Goal: Task Accomplishment & Management: Manage account settings

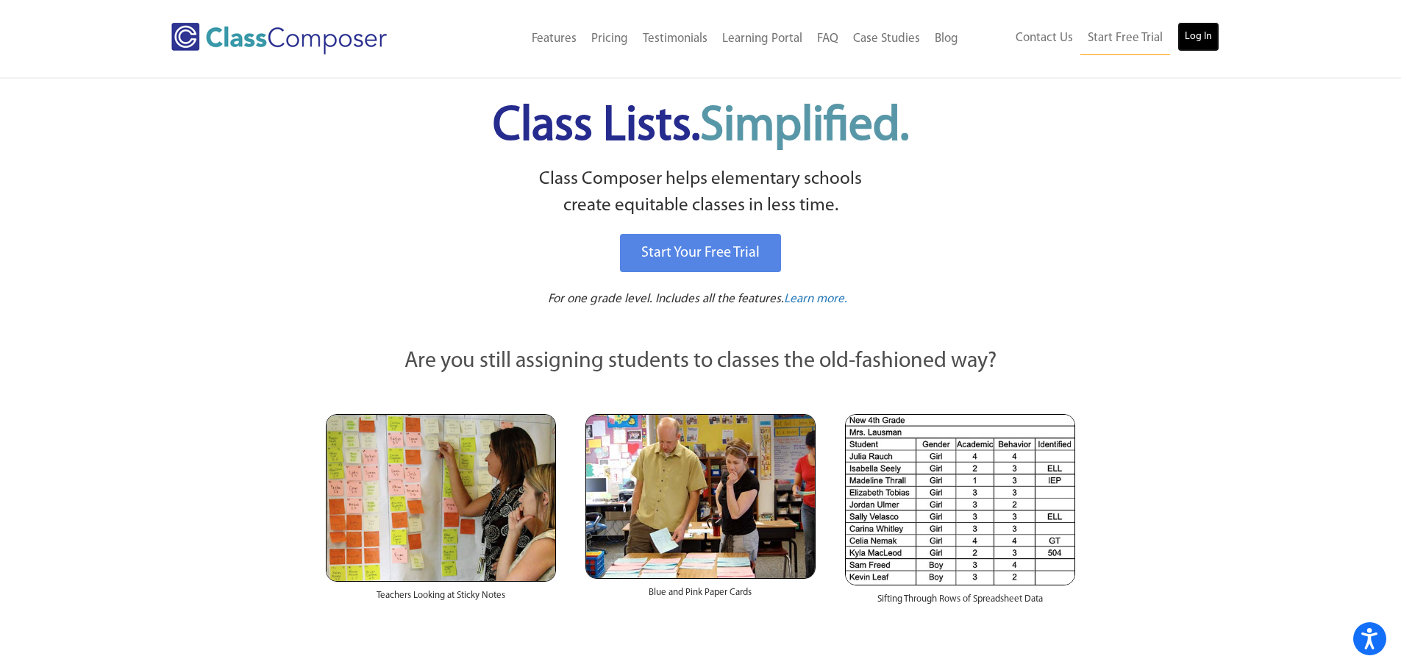
click at [1215, 32] on link "Log In" at bounding box center [1199, 36] width 42 height 29
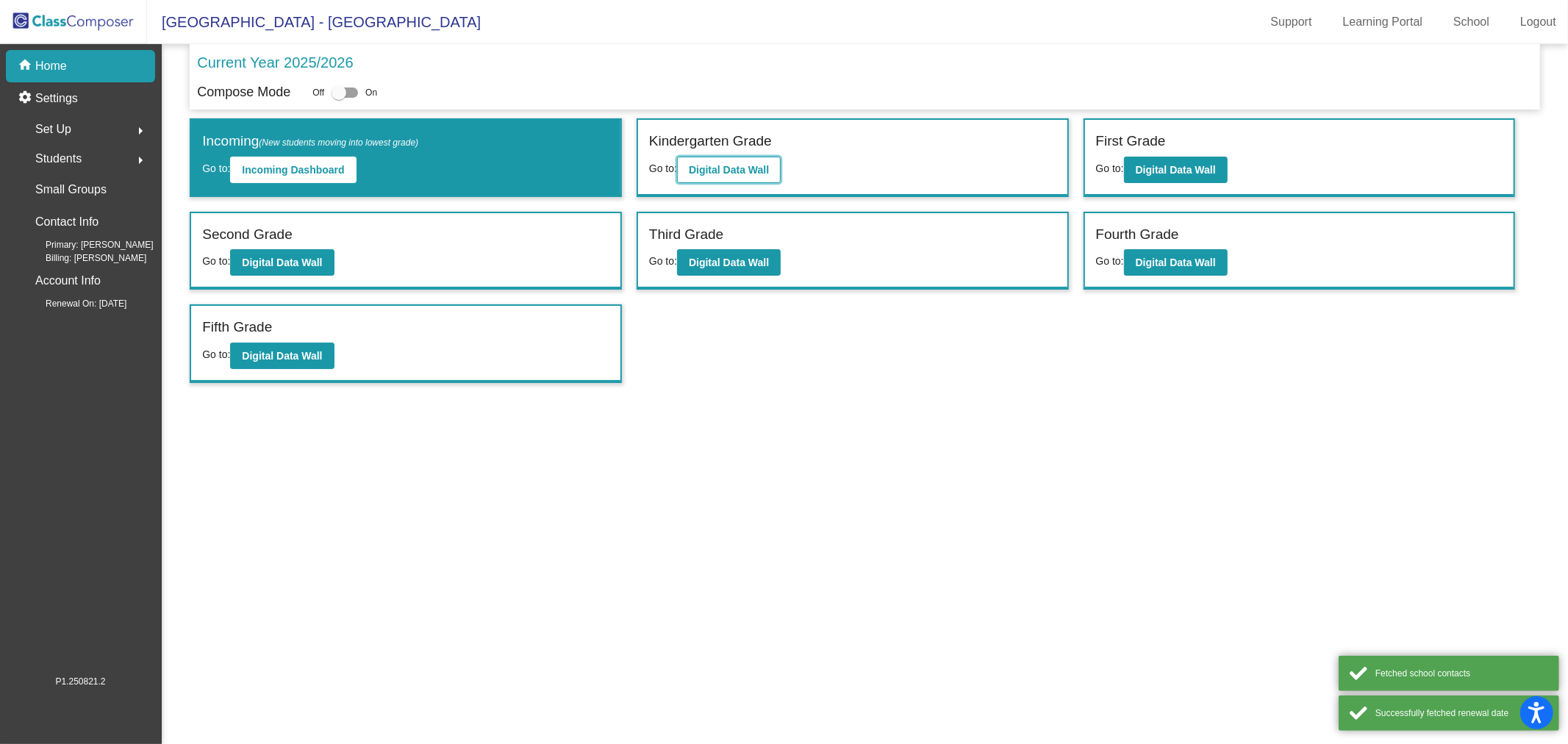
click at [722, 177] on button "Digital Data Wall" at bounding box center [730, 170] width 104 height 26
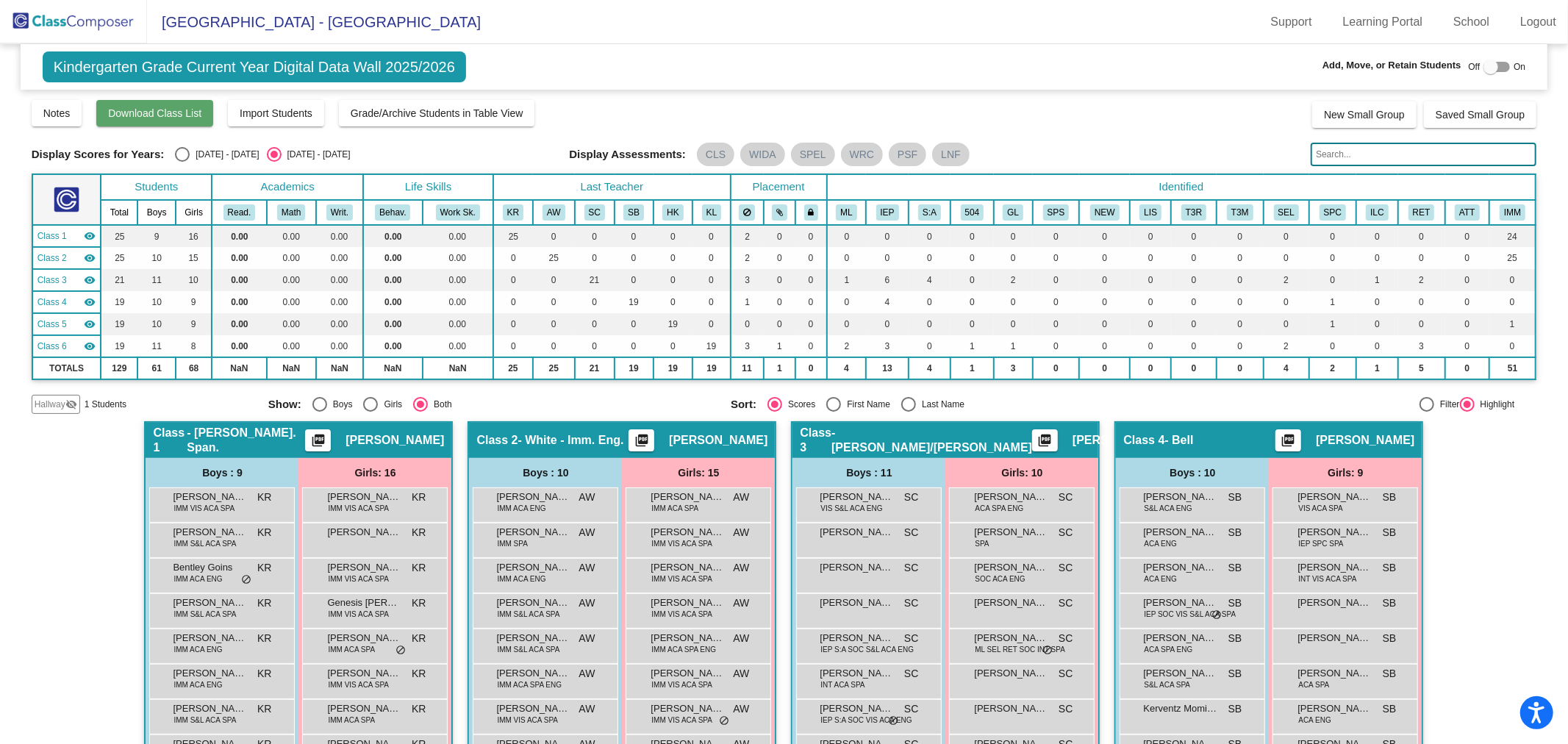
click at [157, 115] on span "Download Class List" at bounding box center [154, 113] width 93 height 12
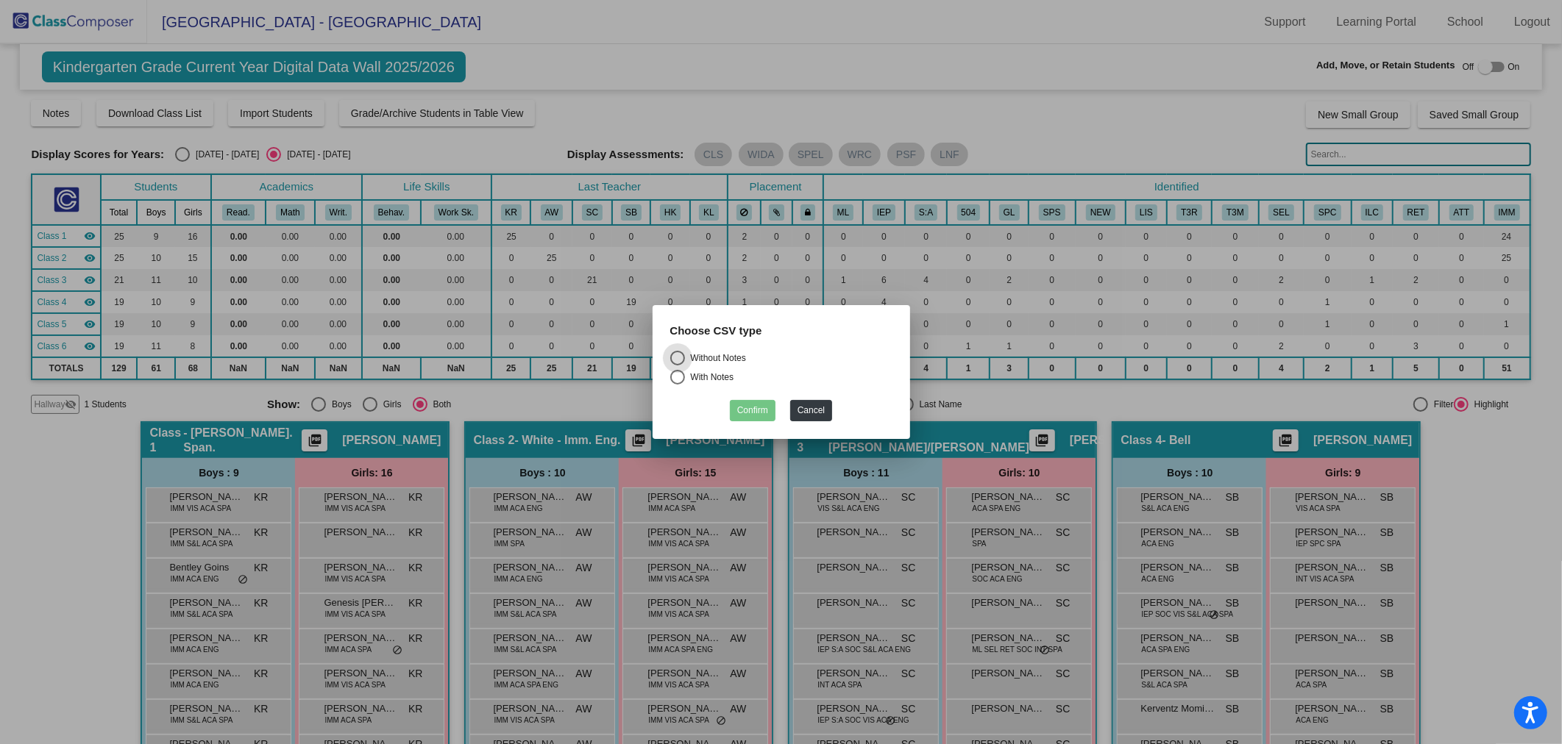
click at [700, 358] on div "Without Notes" at bounding box center [715, 358] width 61 height 13
click at [678, 366] on input "Without Notes" at bounding box center [677, 366] width 1 height 1
radio input "true"
click at [743, 402] on button "Confirm" at bounding box center [753, 410] width 46 height 21
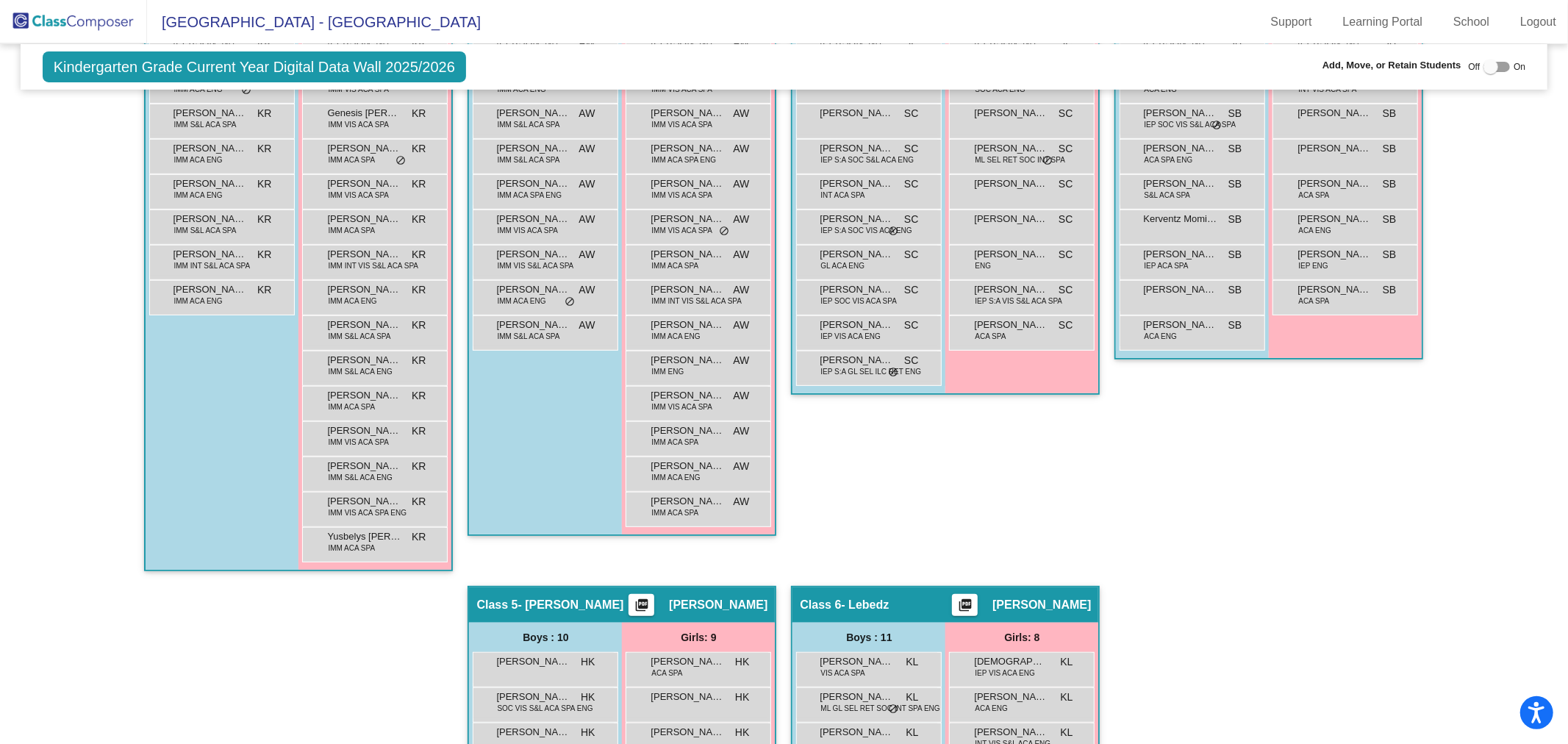
scroll to position [805, 0]
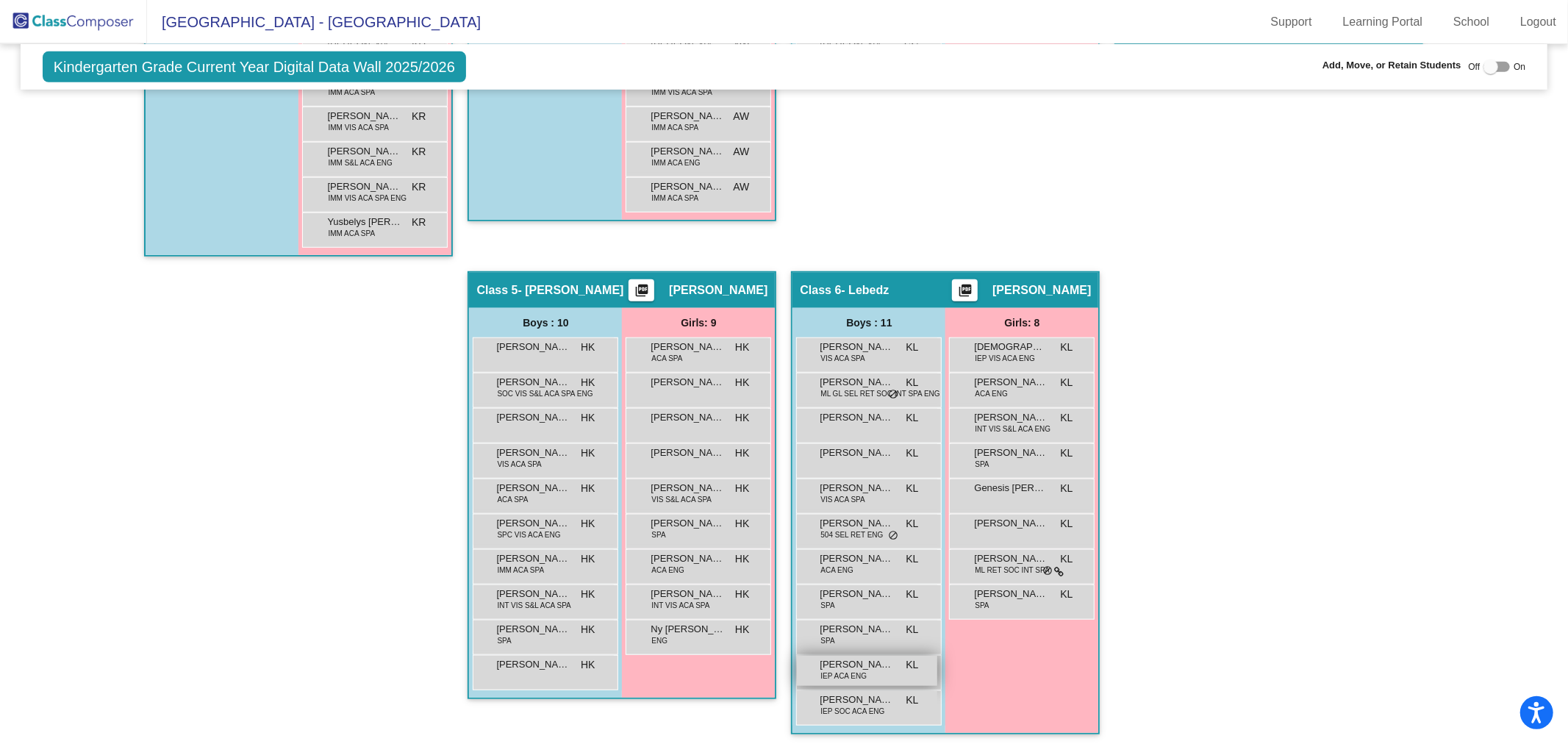
click at [858, 680] on div "[PERSON_NAME] IEP ACA ENG KL lock do_not_disturb_alt" at bounding box center [866, 671] width 141 height 30
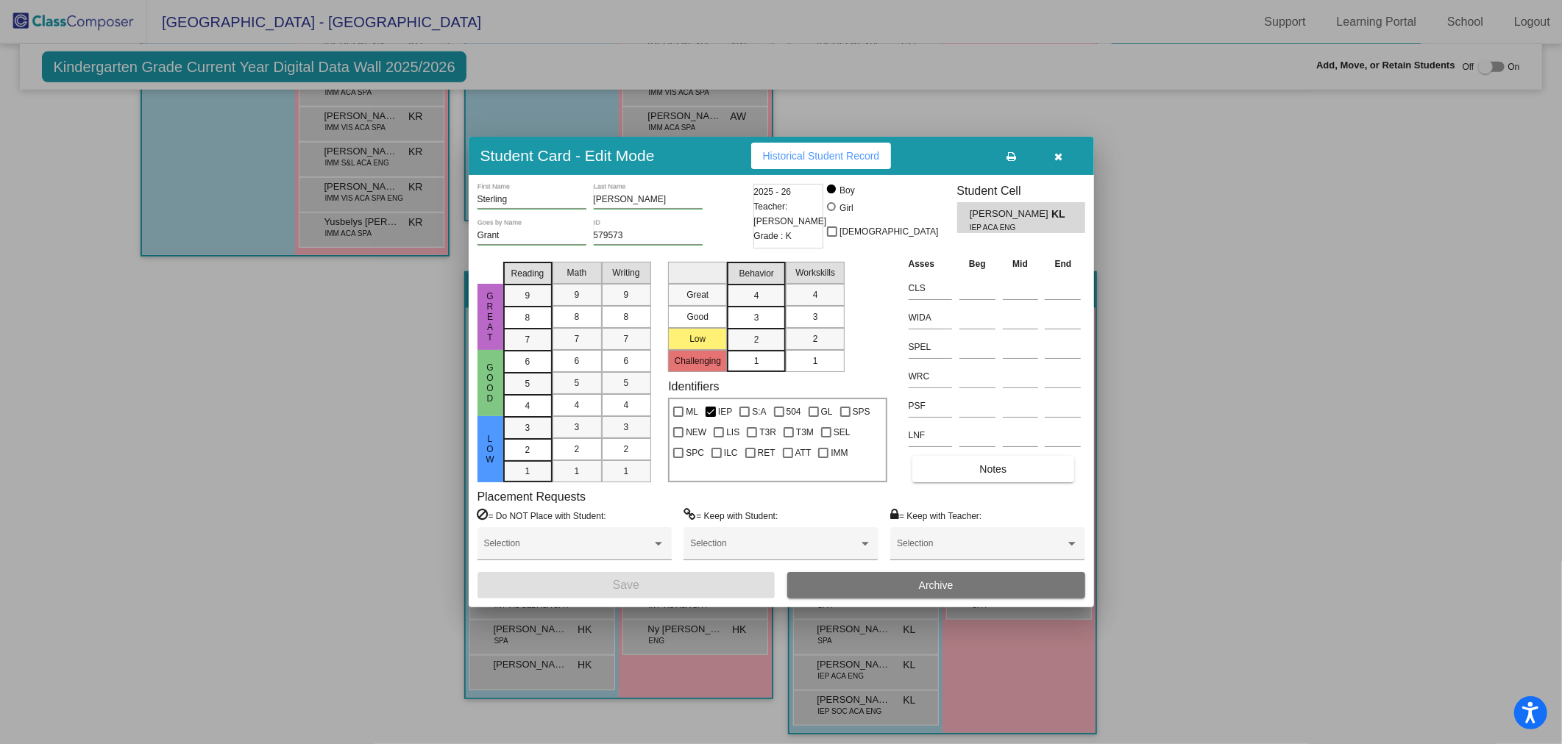
click at [1052, 157] on button "button" at bounding box center [1058, 156] width 47 height 26
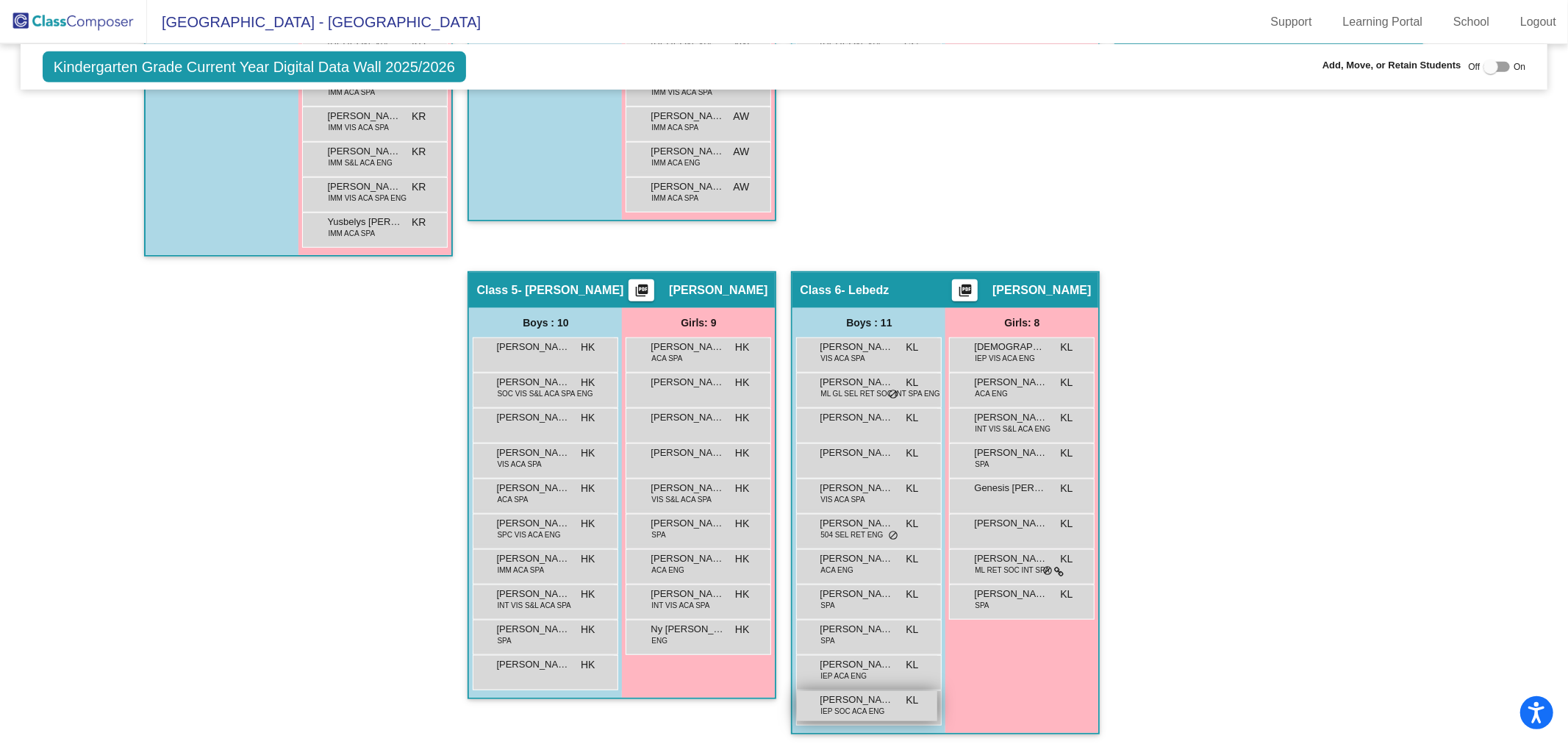
click at [849, 694] on span "[PERSON_NAME]" at bounding box center [856, 700] width 74 height 15
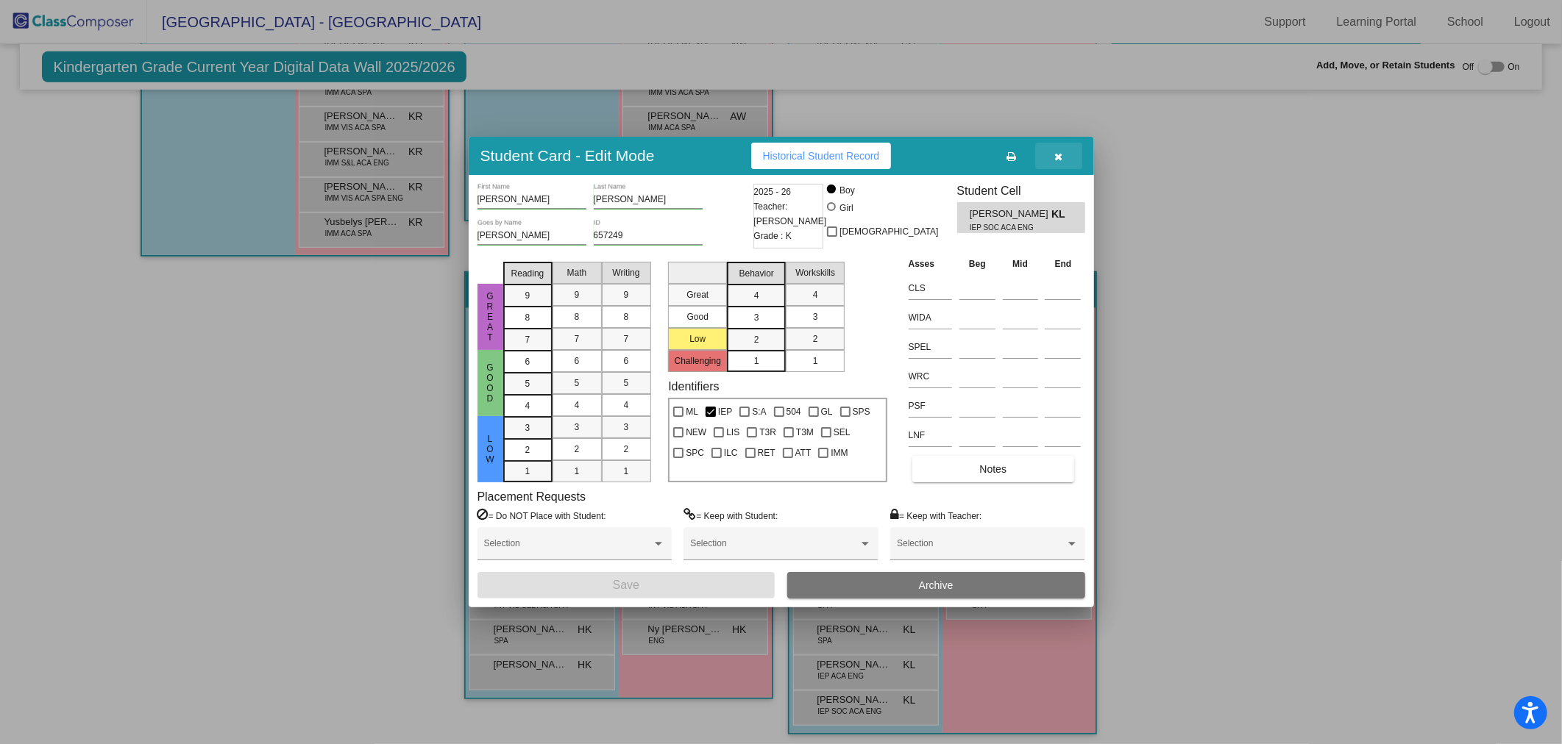
drag, startPoint x: 1058, startPoint y: 151, endPoint x: 1058, endPoint y: 160, distance: 9.6
click at [1058, 152] on icon "button" at bounding box center [1058, 157] width 8 height 10
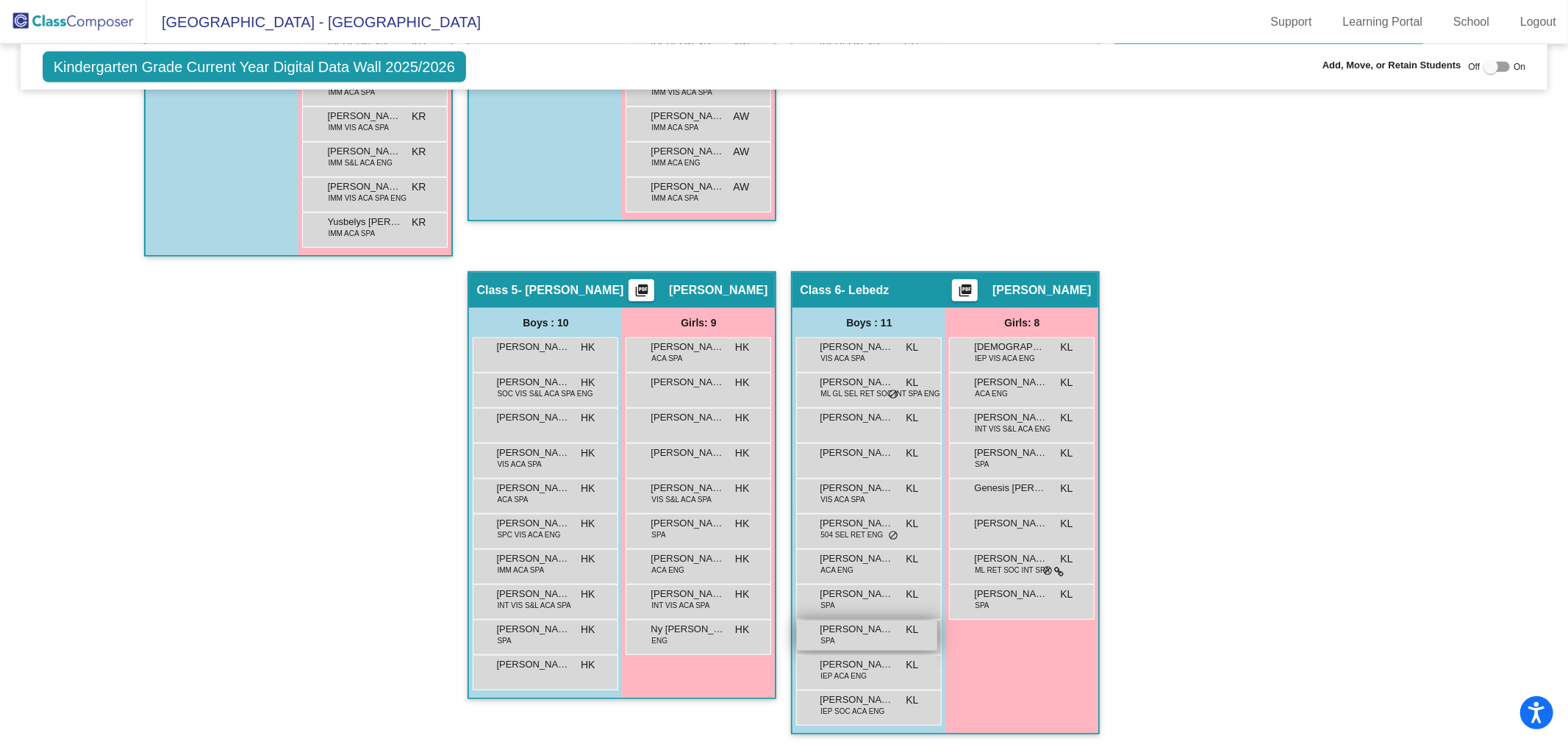
click at [843, 626] on span "[PERSON_NAME]" at bounding box center [856, 629] width 74 height 15
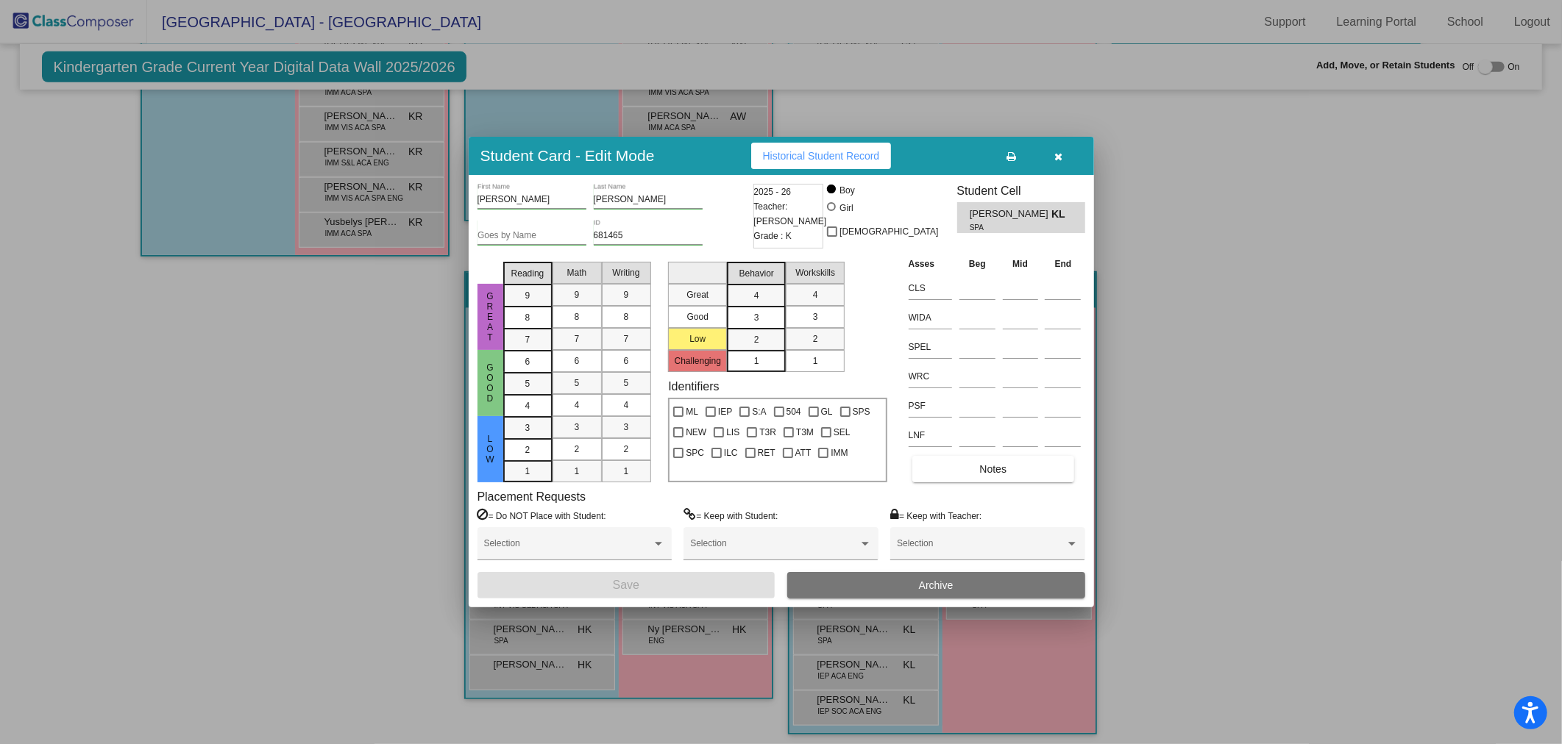
click at [1060, 155] on icon "button" at bounding box center [1058, 157] width 8 height 10
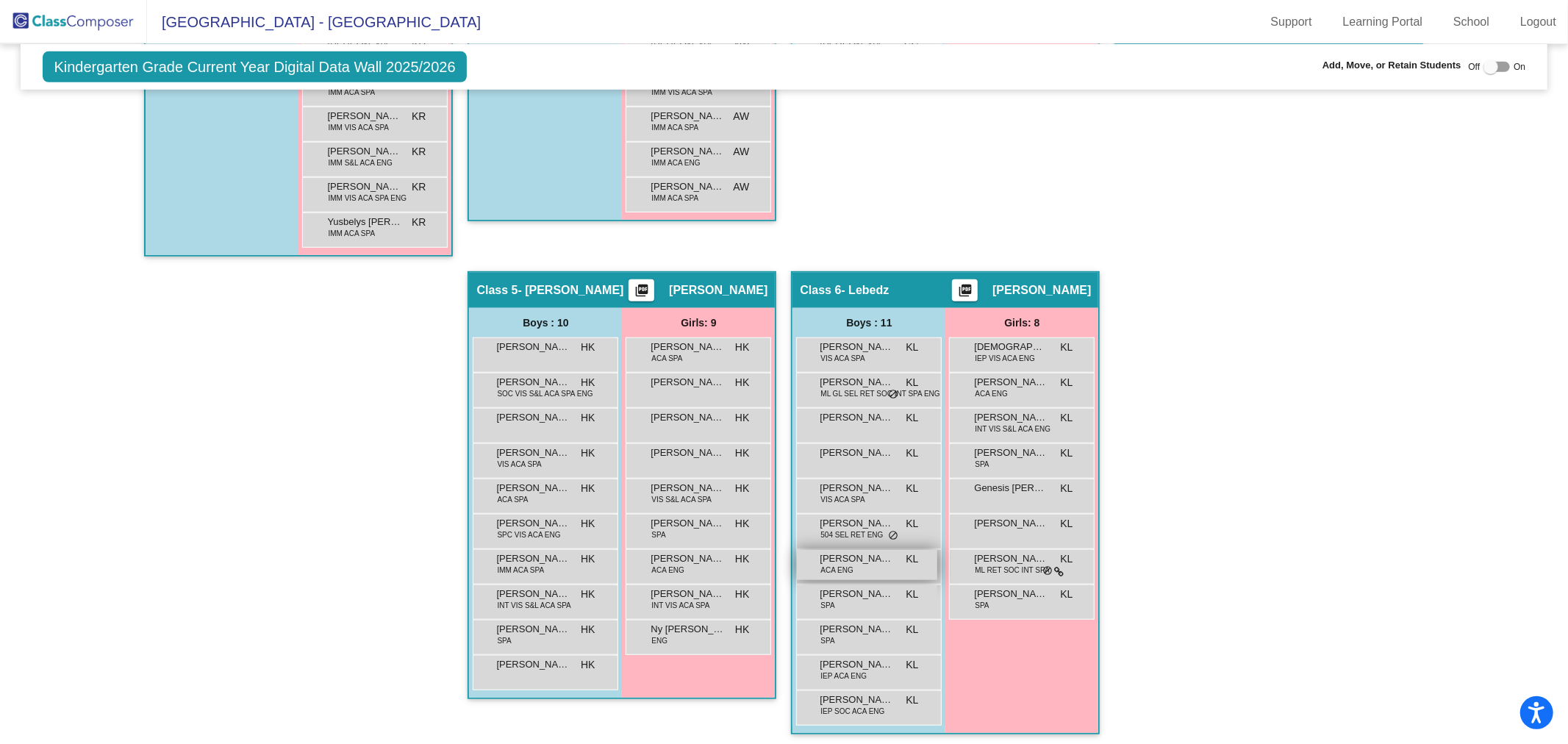
click at [861, 565] on div "[PERSON_NAME] ACA ENG KL lock do_not_disturb_alt" at bounding box center [866, 565] width 141 height 30
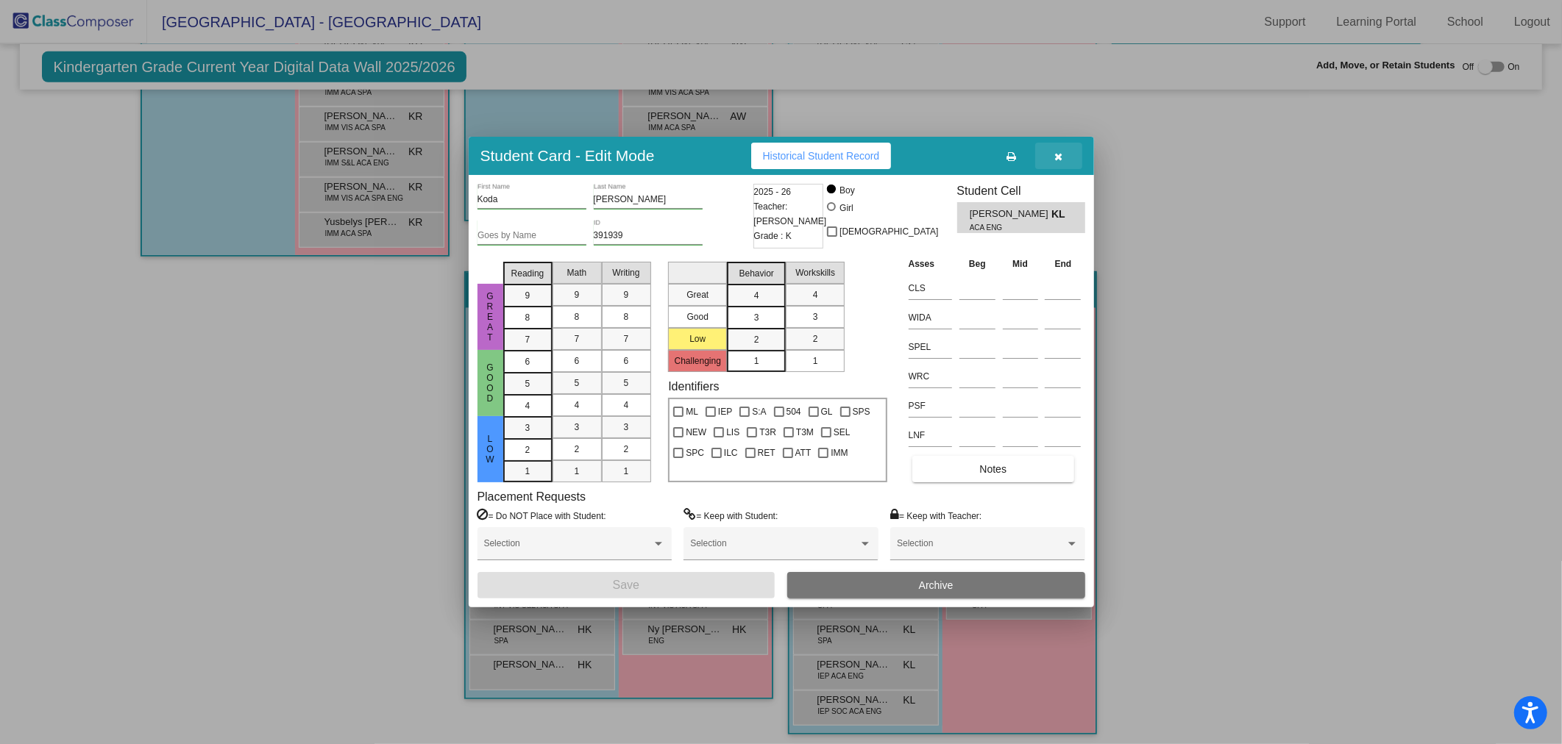
click at [1050, 154] on button "button" at bounding box center [1058, 156] width 47 height 26
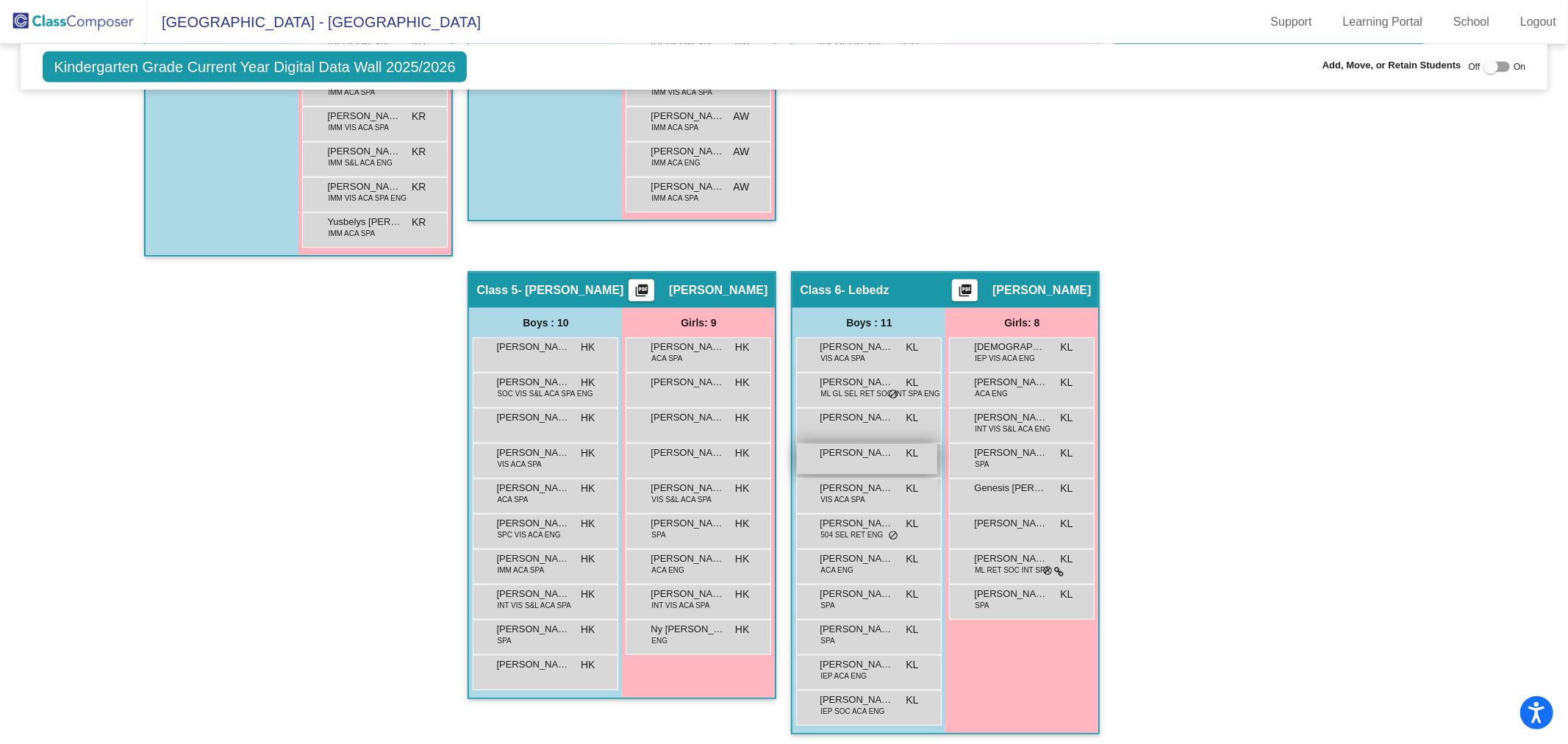
click at [882, 452] on span "[PERSON_NAME]" at bounding box center [856, 453] width 74 height 15
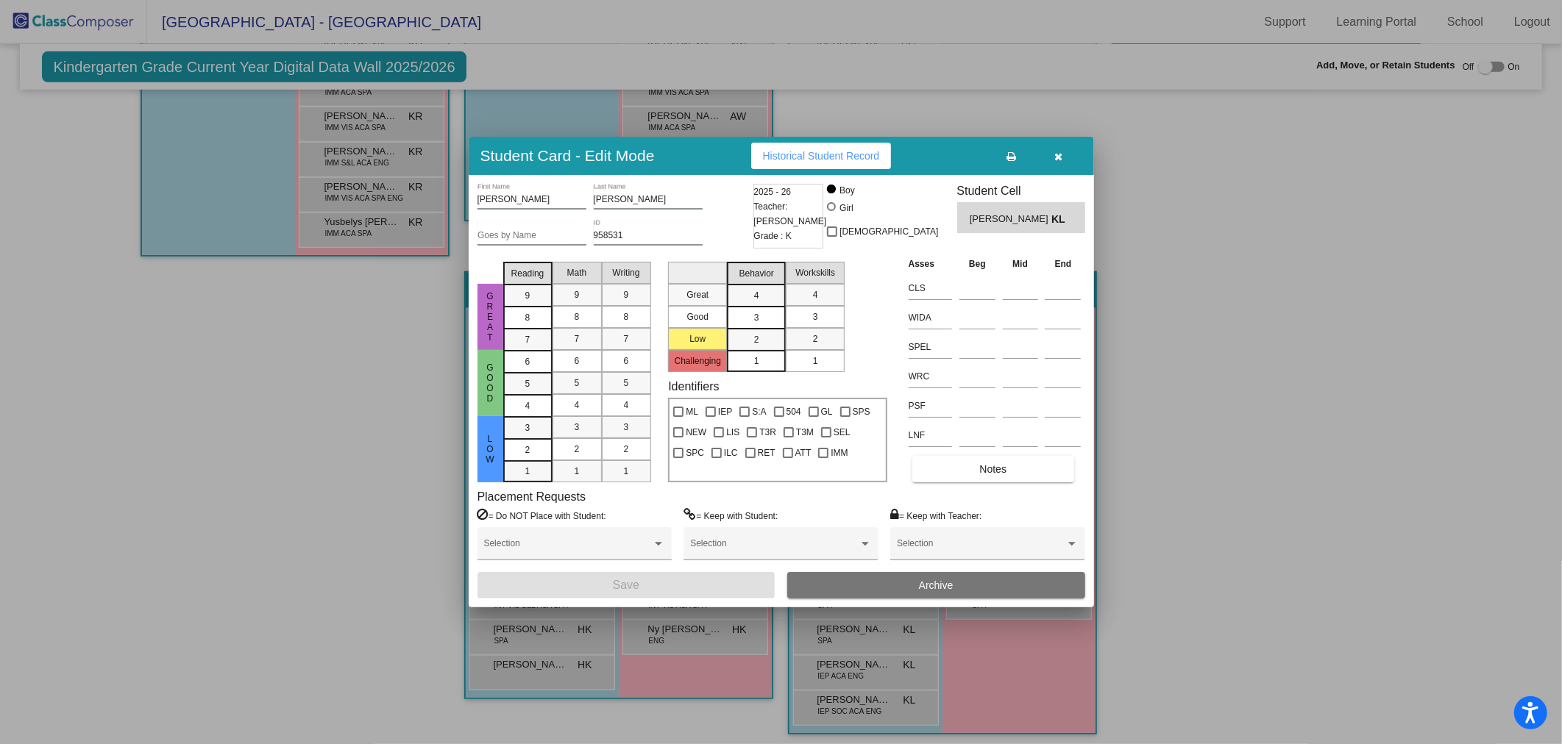
click at [1063, 145] on button "button" at bounding box center [1058, 156] width 47 height 26
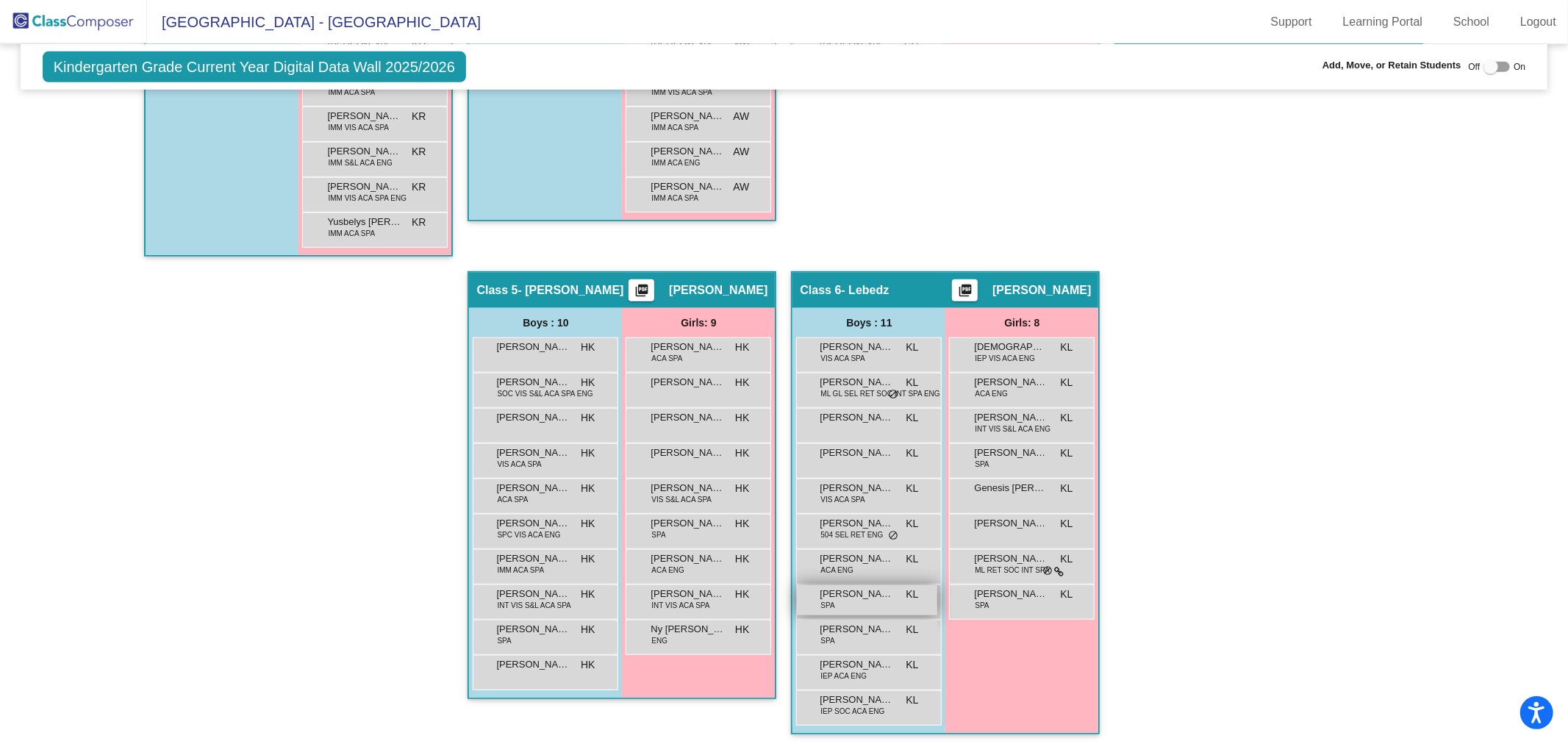
click at [845, 587] on span "[PERSON_NAME]" at bounding box center [856, 594] width 74 height 15
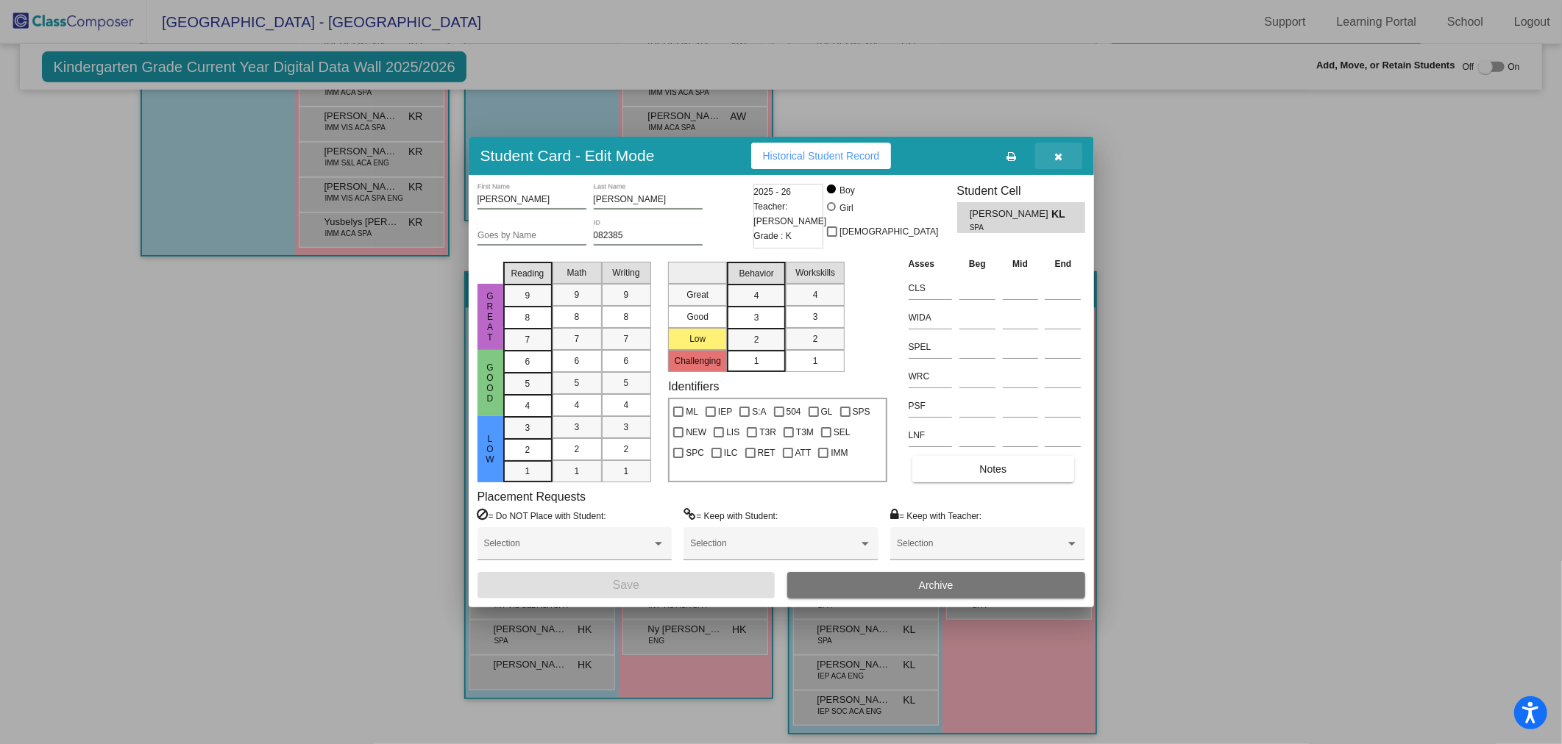
click at [1060, 160] on icon "button" at bounding box center [1058, 157] width 8 height 10
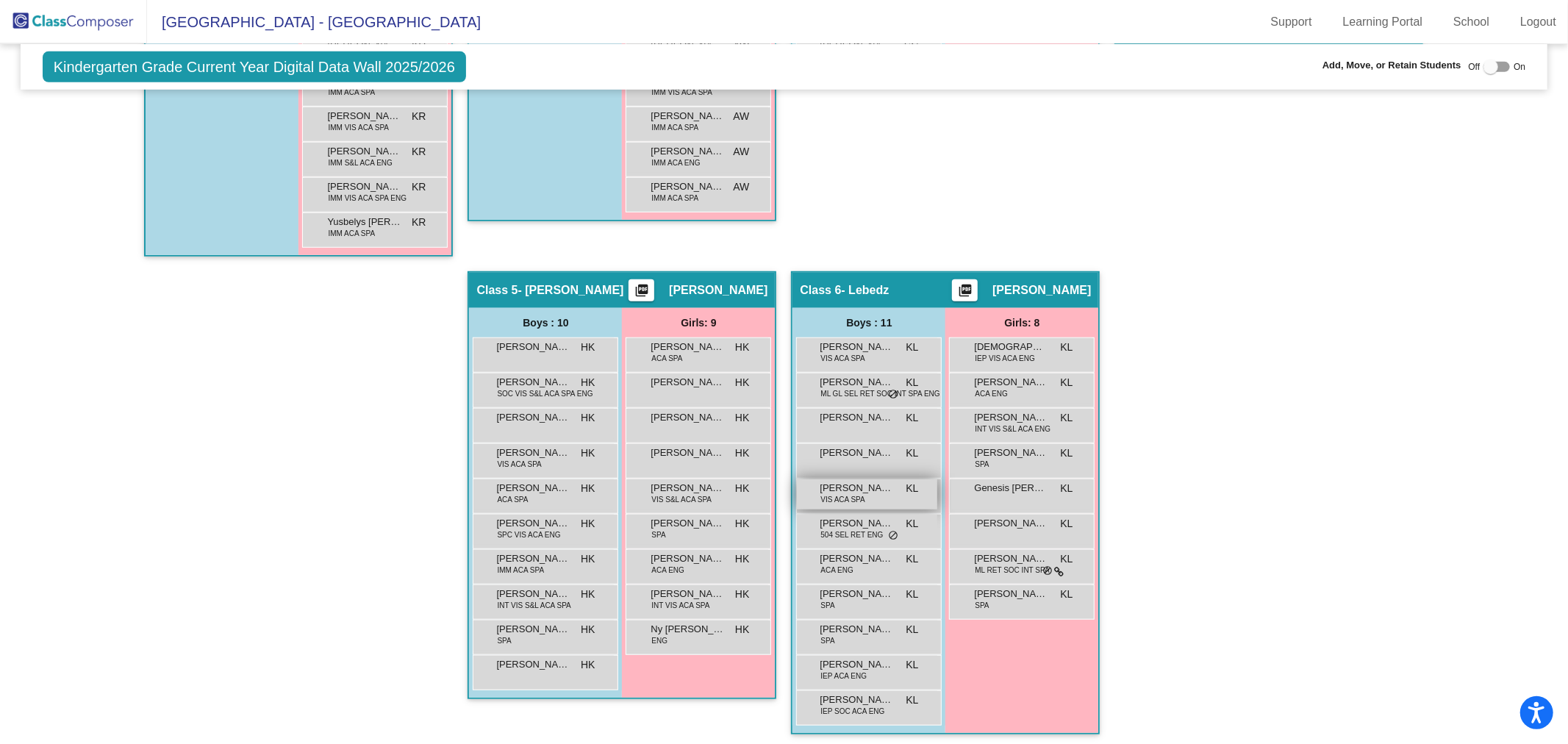
click at [852, 494] on span "VIS ACA SPA" at bounding box center [842, 499] width 44 height 11
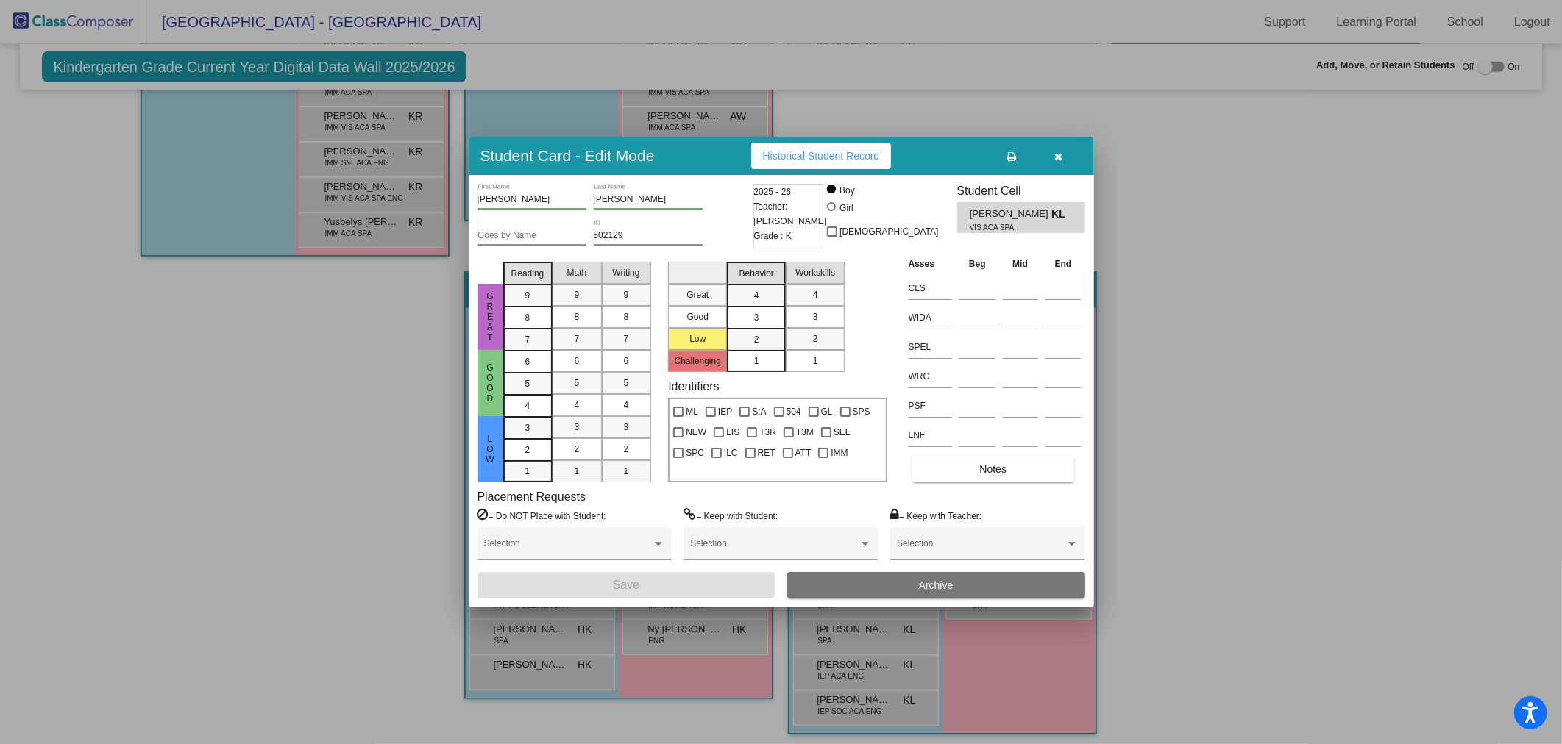
click at [1059, 155] on icon "button" at bounding box center [1058, 157] width 8 height 10
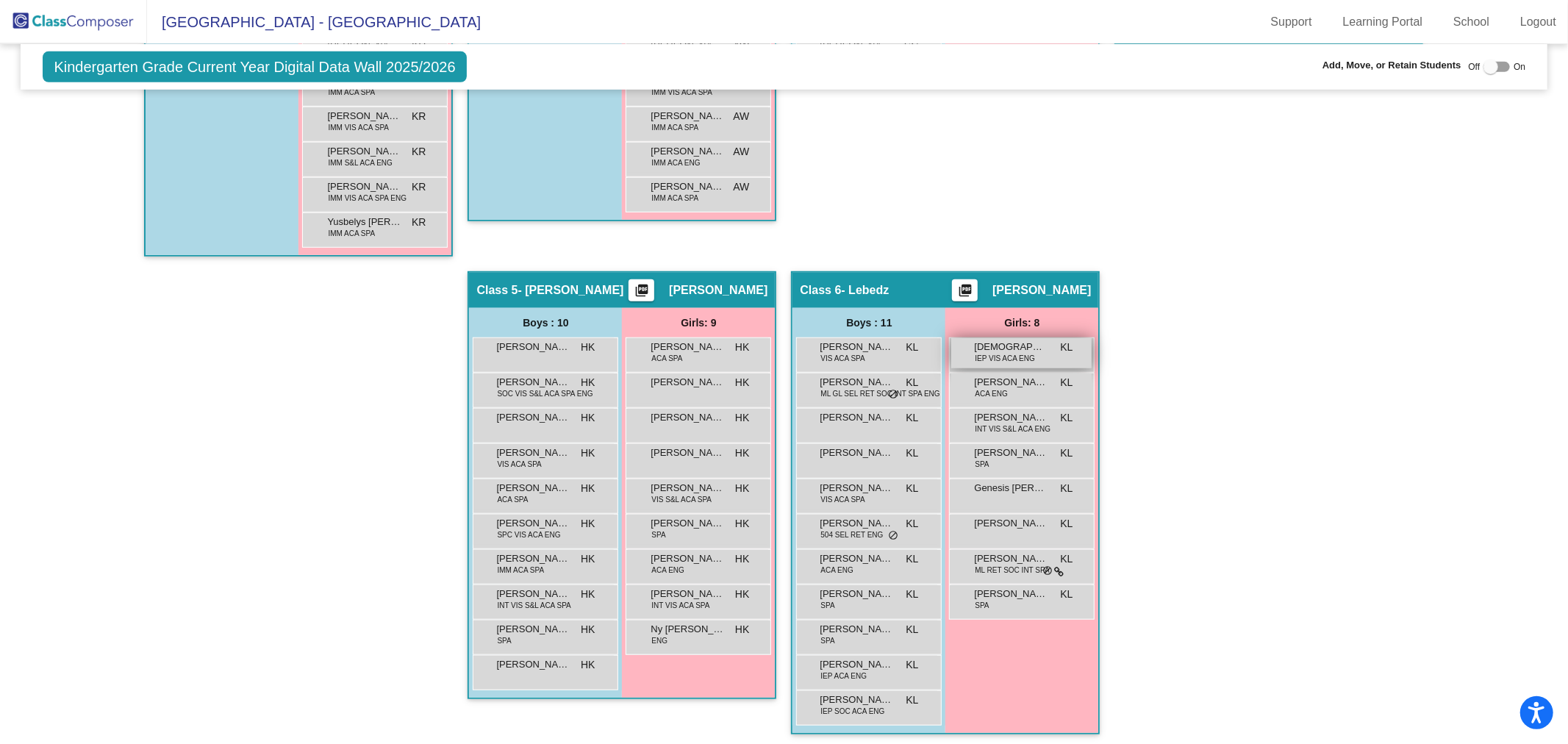
click at [997, 356] on span "IEP VIS ACA ENG" at bounding box center [1004, 358] width 60 height 11
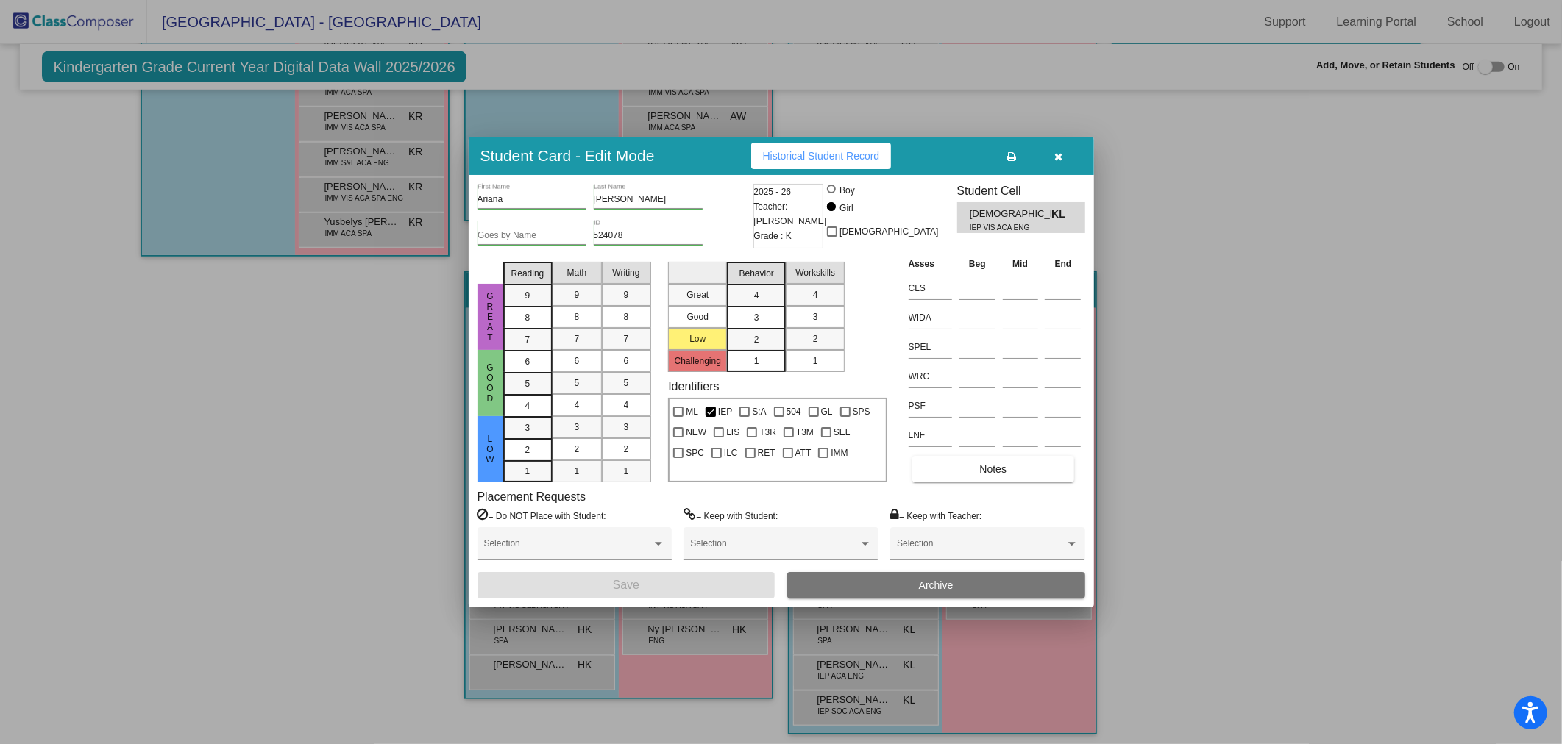
click at [1059, 157] on icon "button" at bounding box center [1058, 157] width 8 height 10
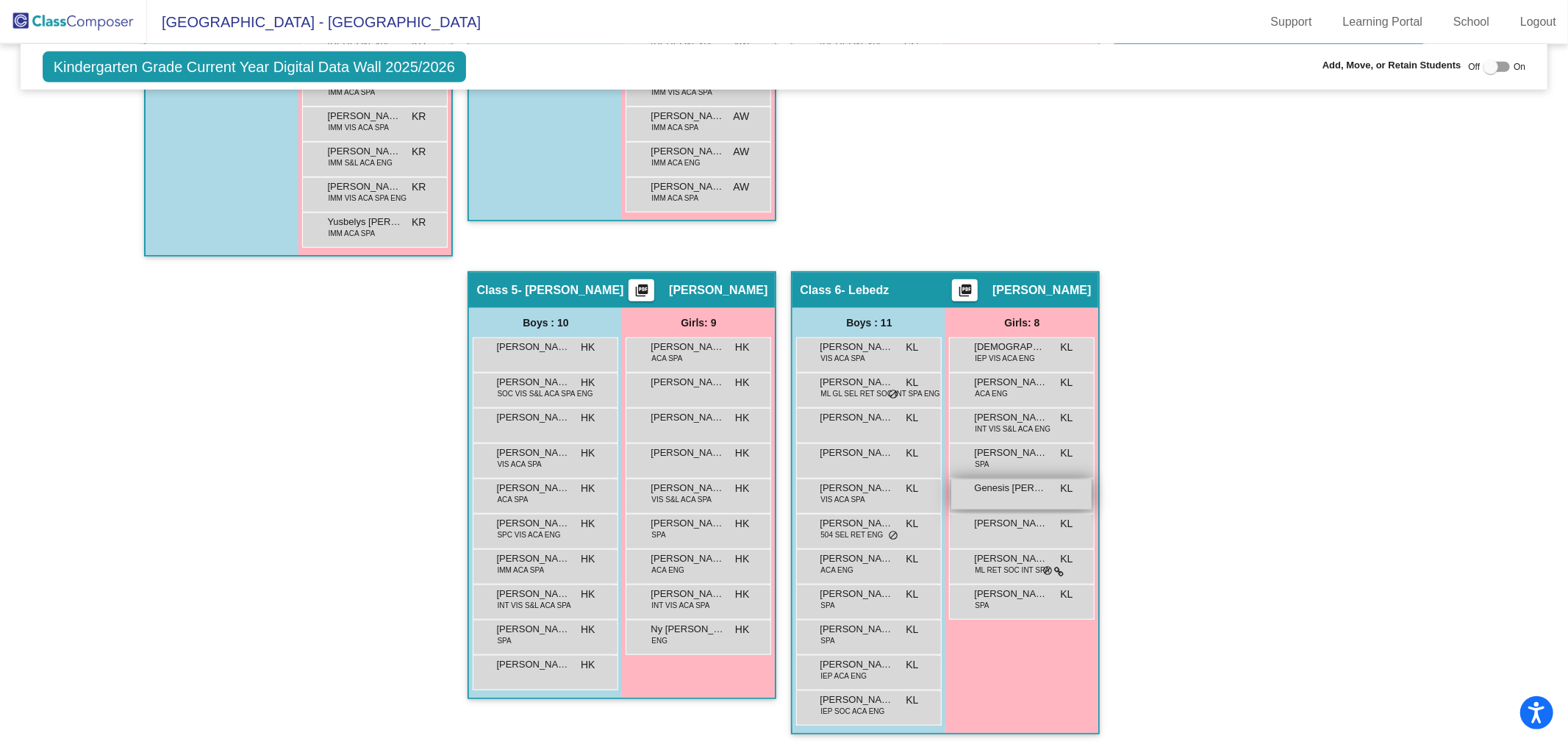
click at [1000, 497] on div "[DEMOGRAPHIC_DATA] [PERSON_NAME] [PERSON_NAME] lock do_not_disturb_alt" at bounding box center [1021, 495] width 141 height 30
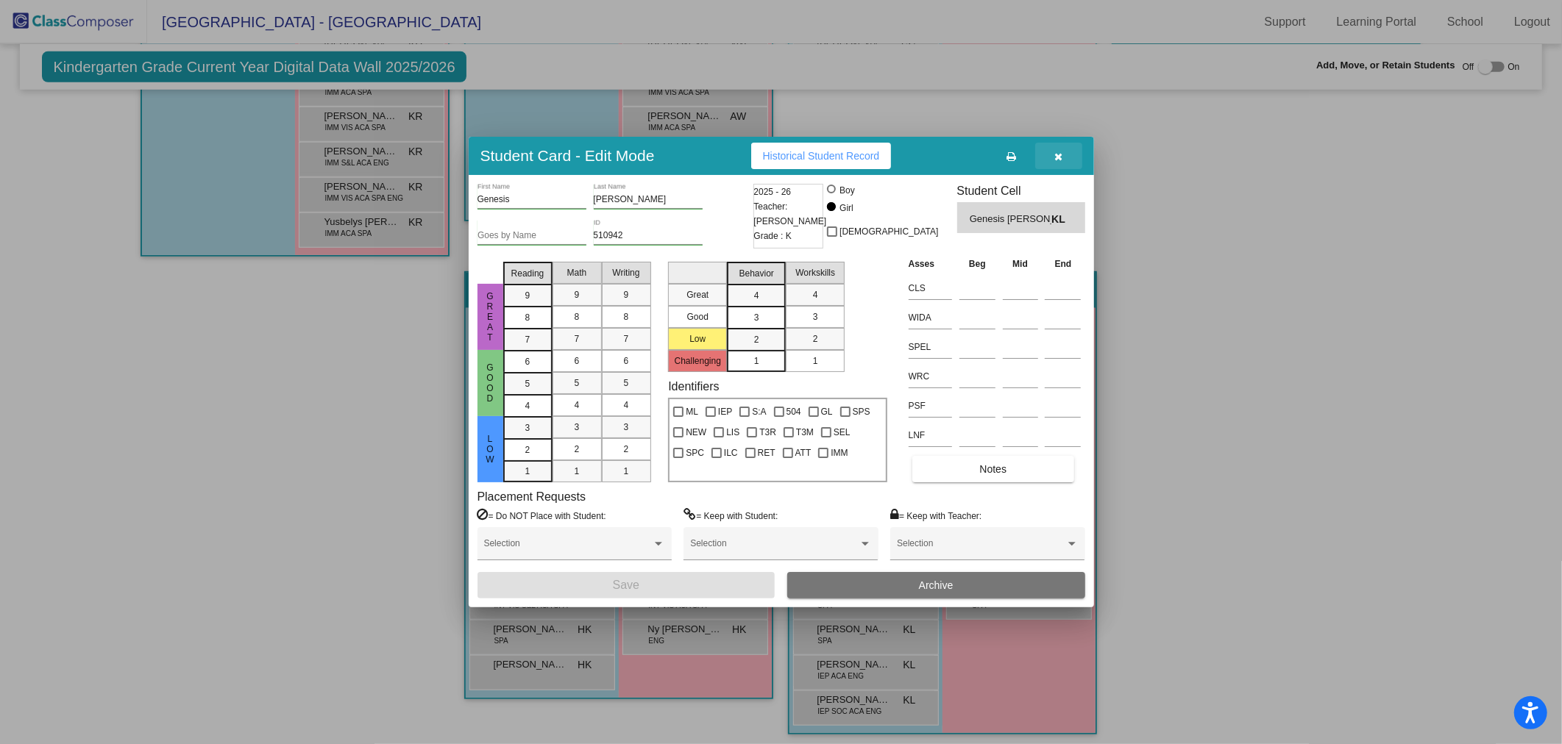
drag, startPoint x: 1057, startPoint y: 158, endPoint x: 1058, endPoint y: 171, distance: 12.5
click at [1057, 158] on icon "button" at bounding box center [1058, 157] width 8 height 10
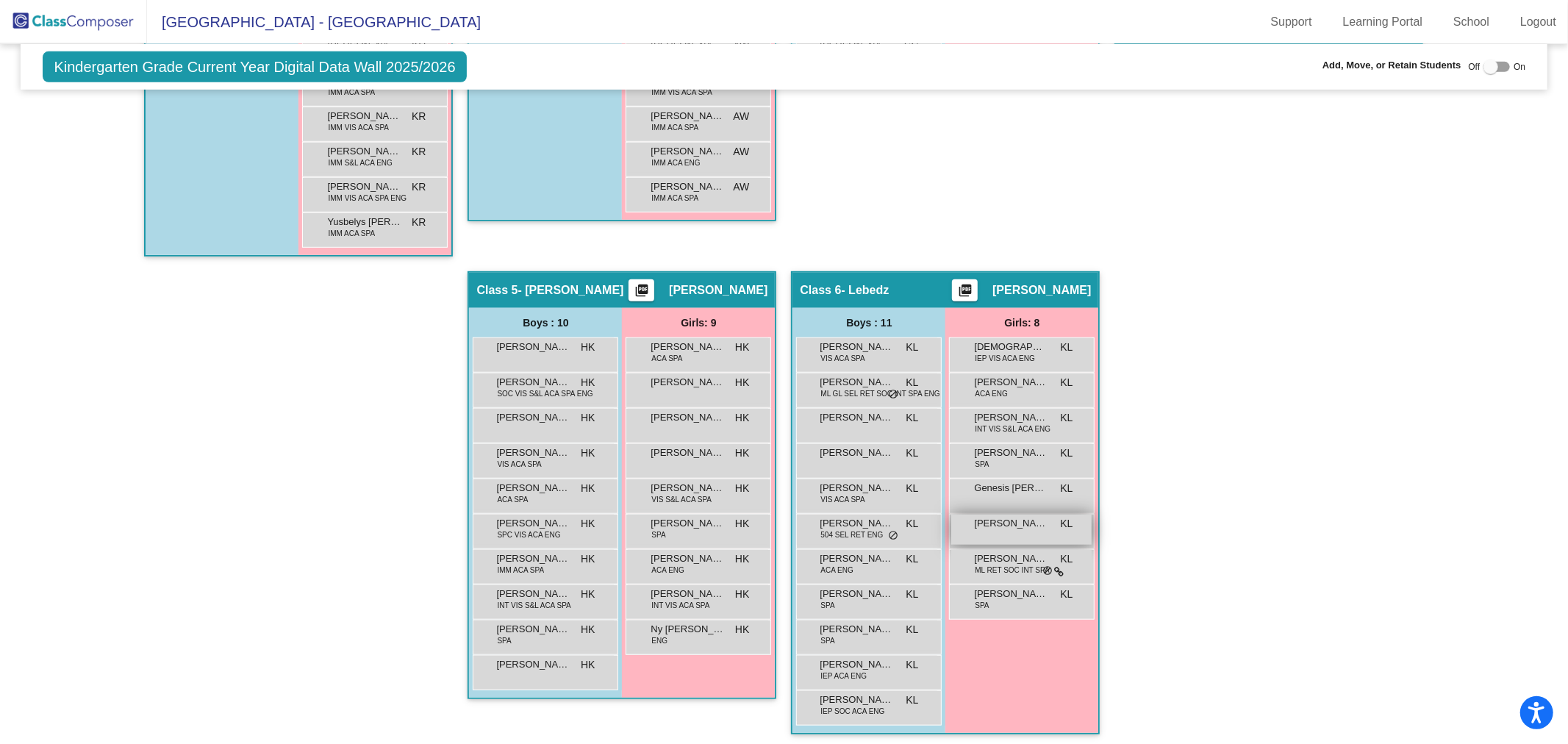
click at [1004, 539] on div "Madisyn [PERSON_NAME] lock do_not_disturb_alt" at bounding box center [1021, 530] width 141 height 30
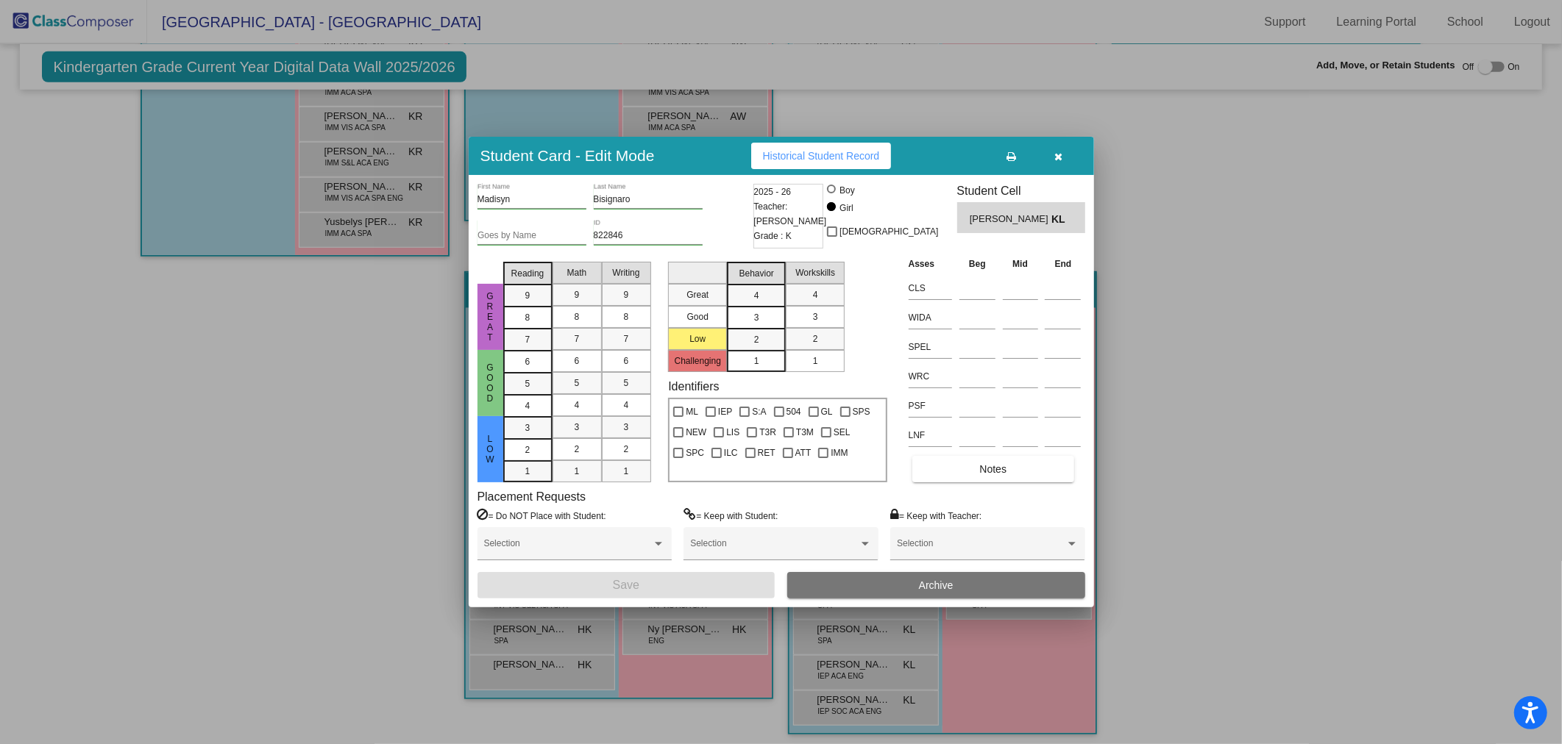
click at [1053, 157] on button "button" at bounding box center [1058, 156] width 47 height 26
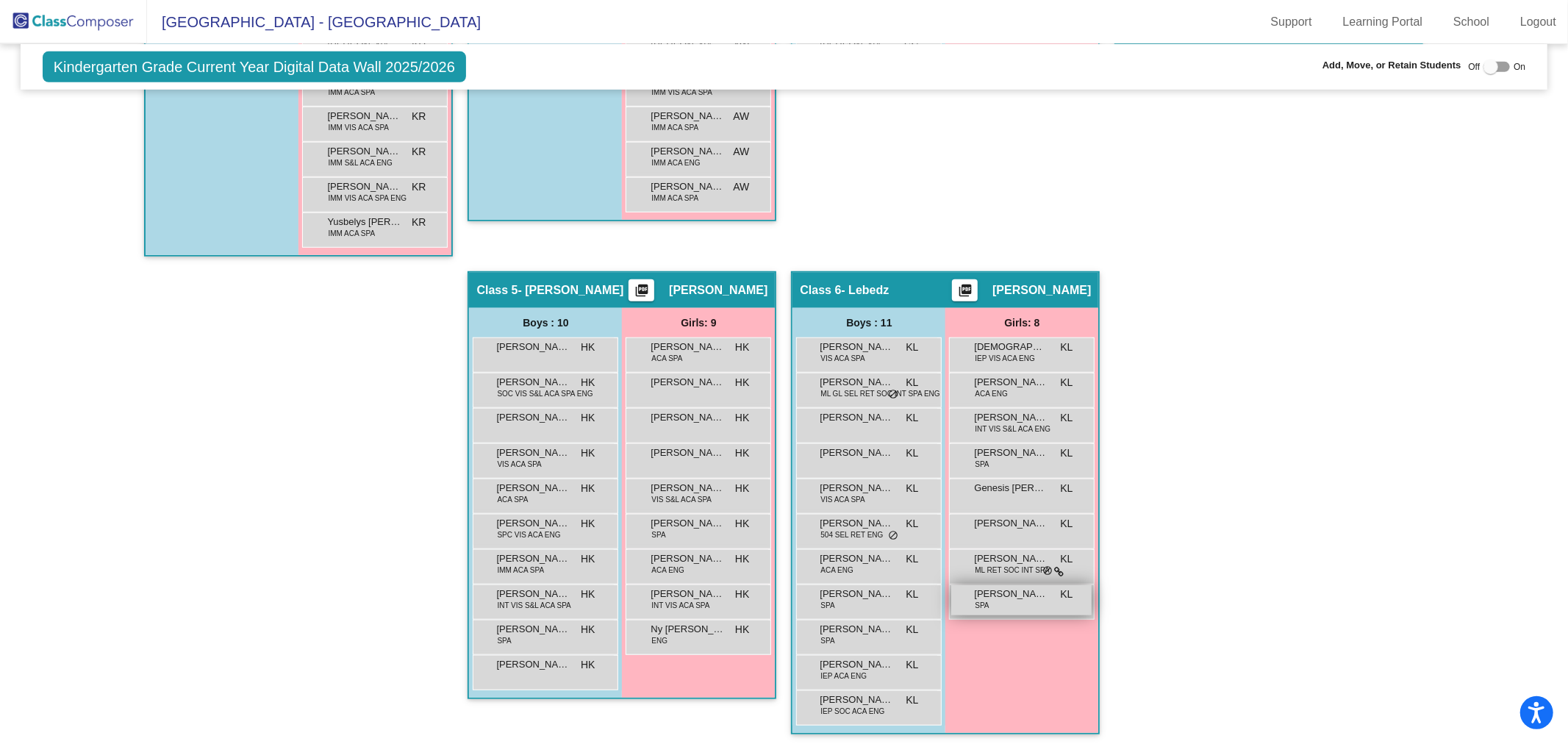
click at [983, 594] on span "[PERSON_NAME]" at bounding box center [1011, 594] width 74 height 15
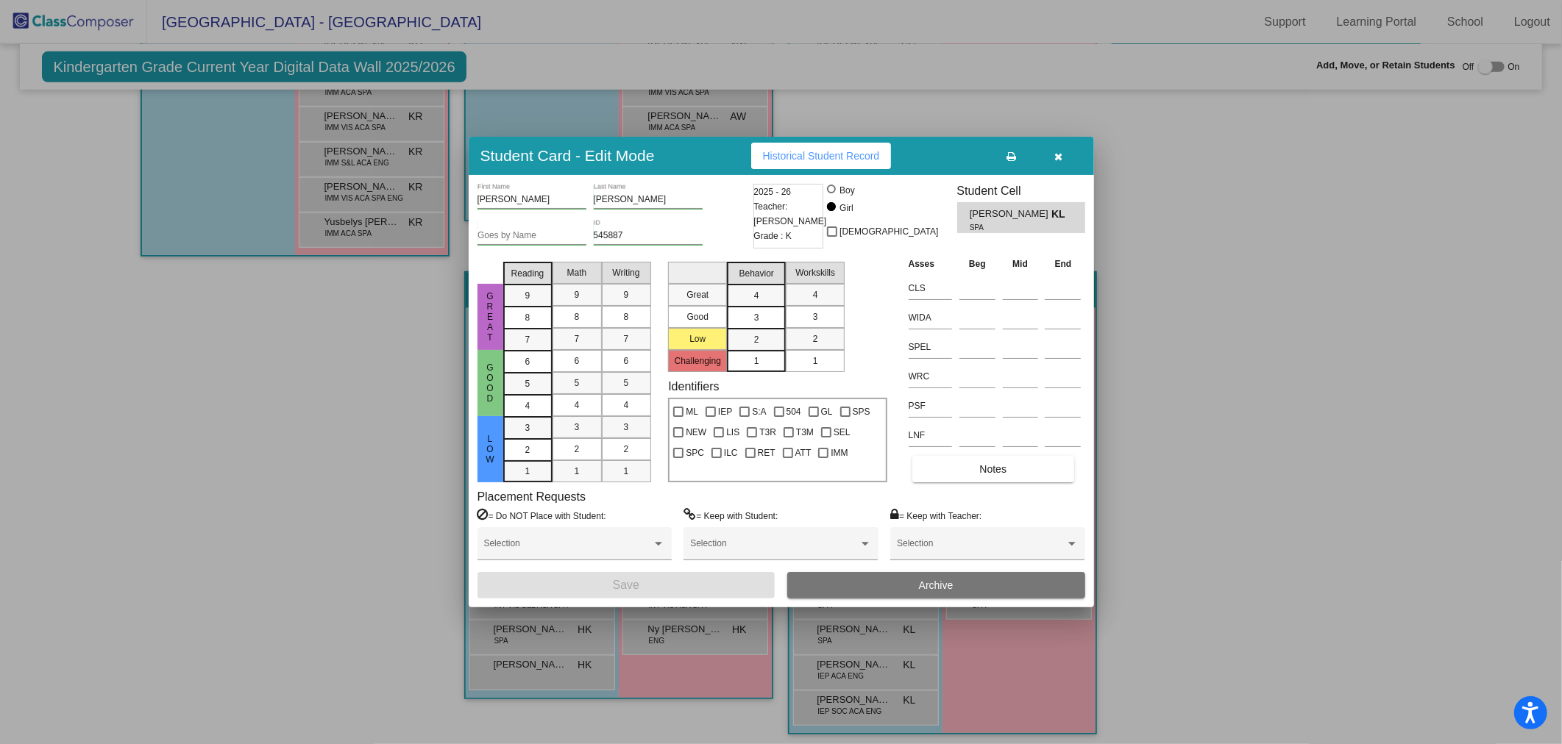
click at [1052, 157] on button "button" at bounding box center [1058, 156] width 47 height 26
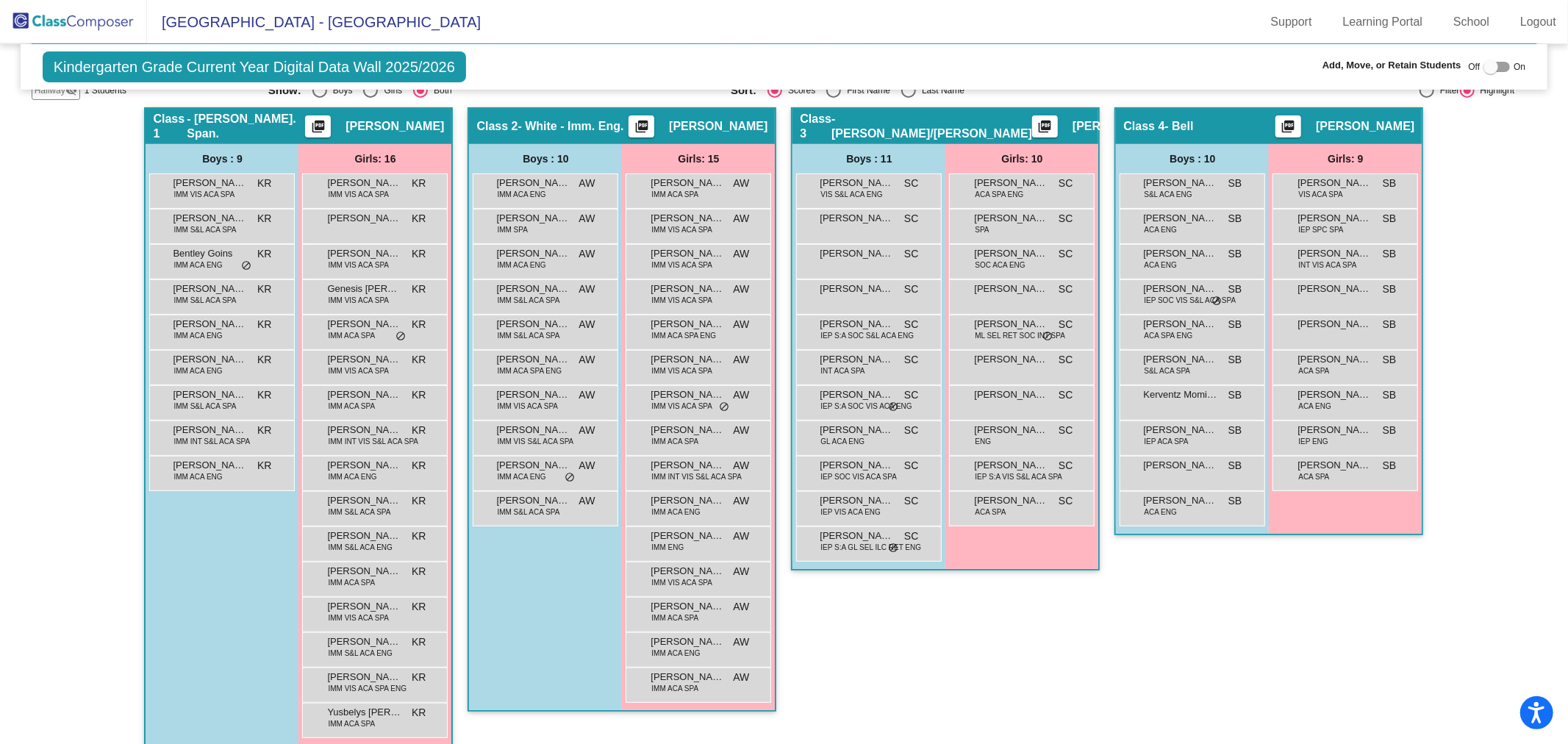
scroll to position [0, 0]
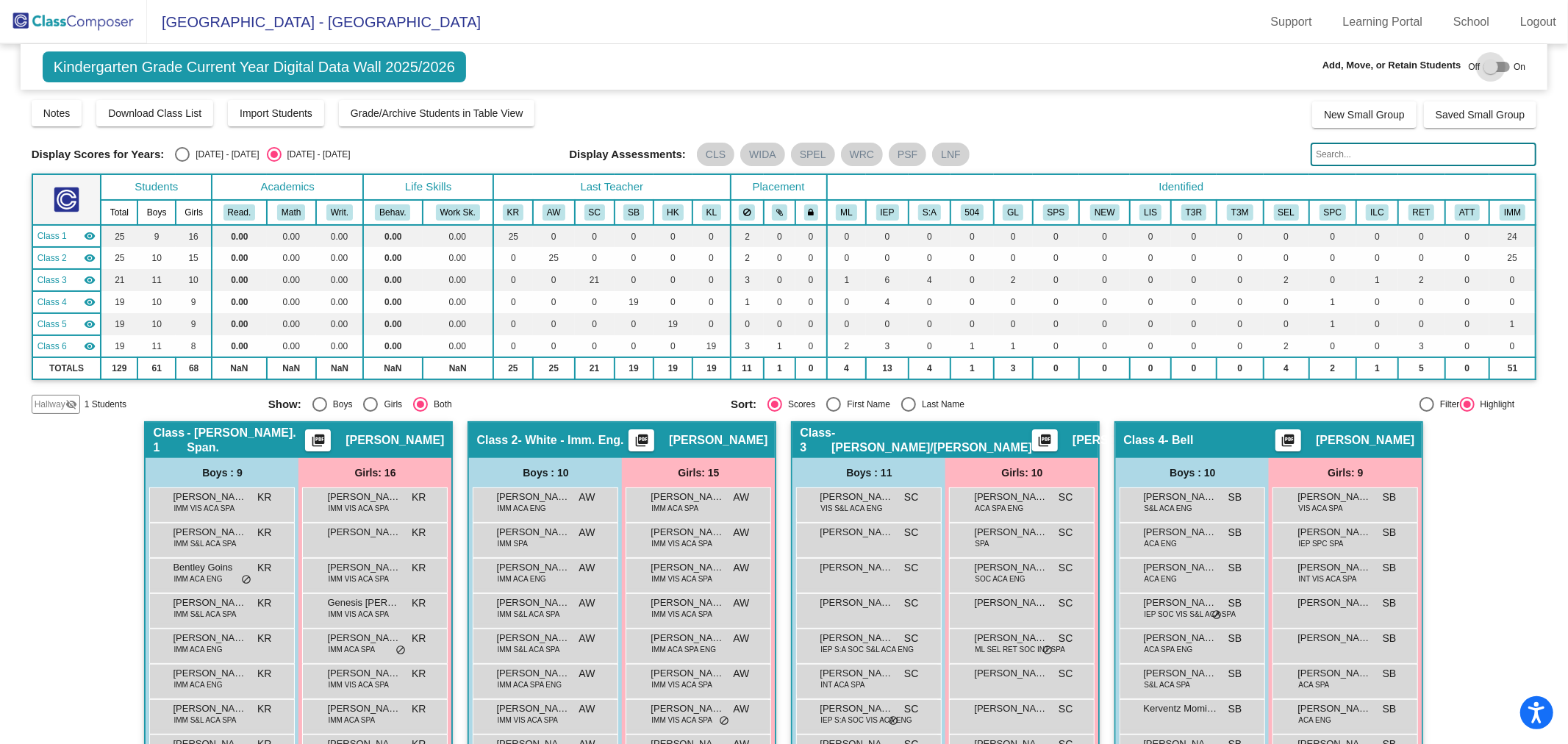
click at [1485, 66] on div at bounding box center [1490, 67] width 15 height 15
checkbox input "true"
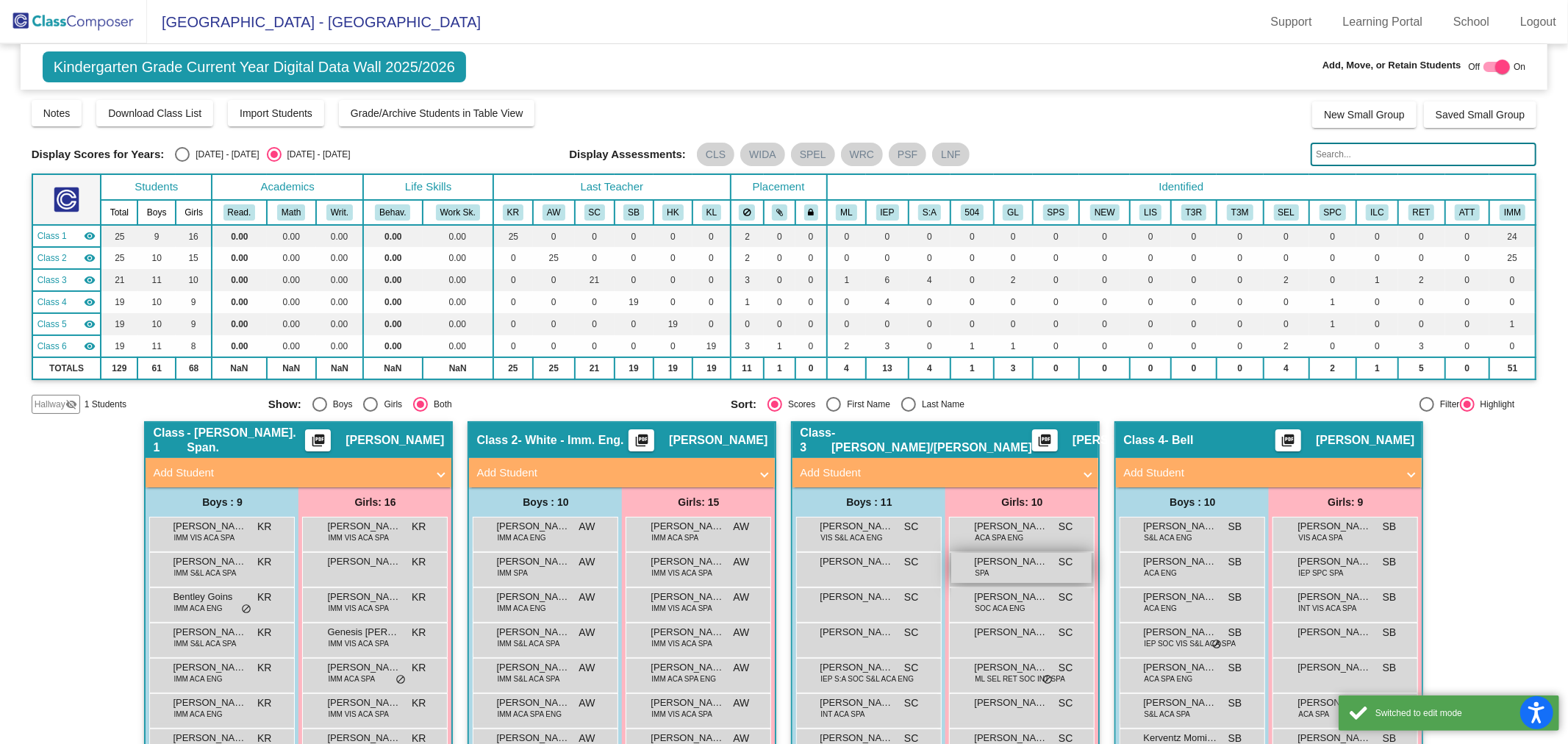
scroll to position [163, 0]
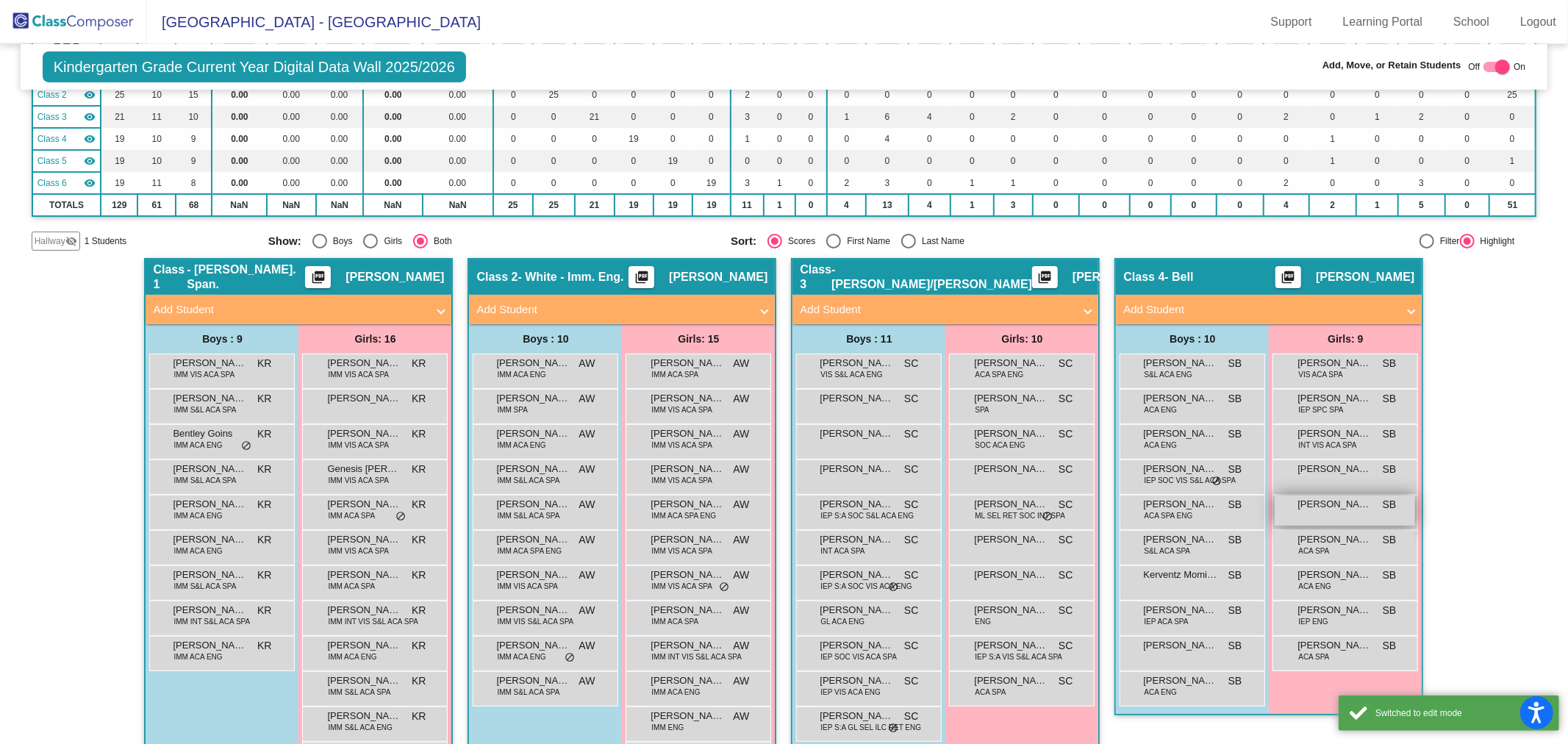
click at [1346, 504] on span "[PERSON_NAME]" at bounding box center [1334, 504] width 74 height 15
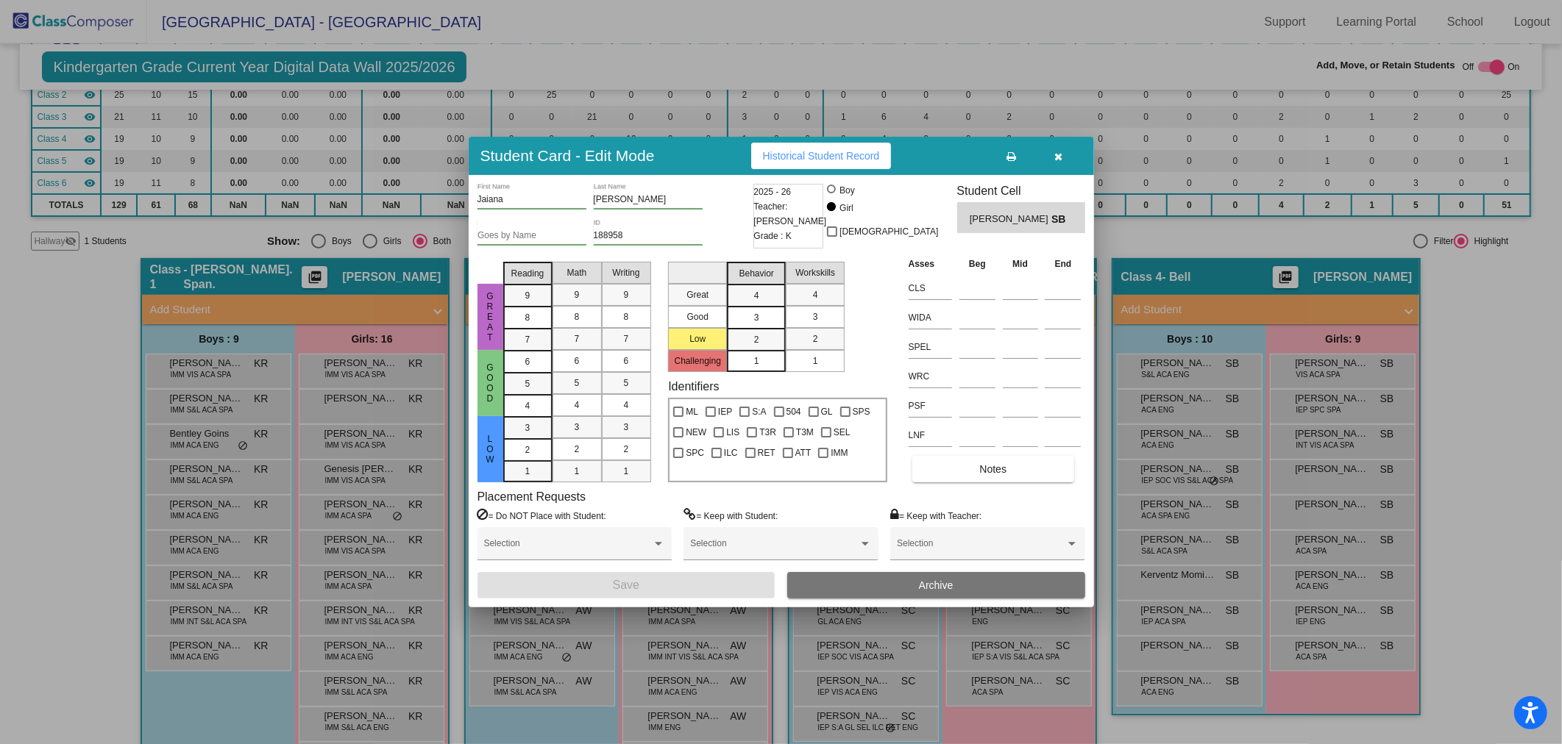
click at [945, 586] on span "Archive" at bounding box center [936, 586] width 35 height 12
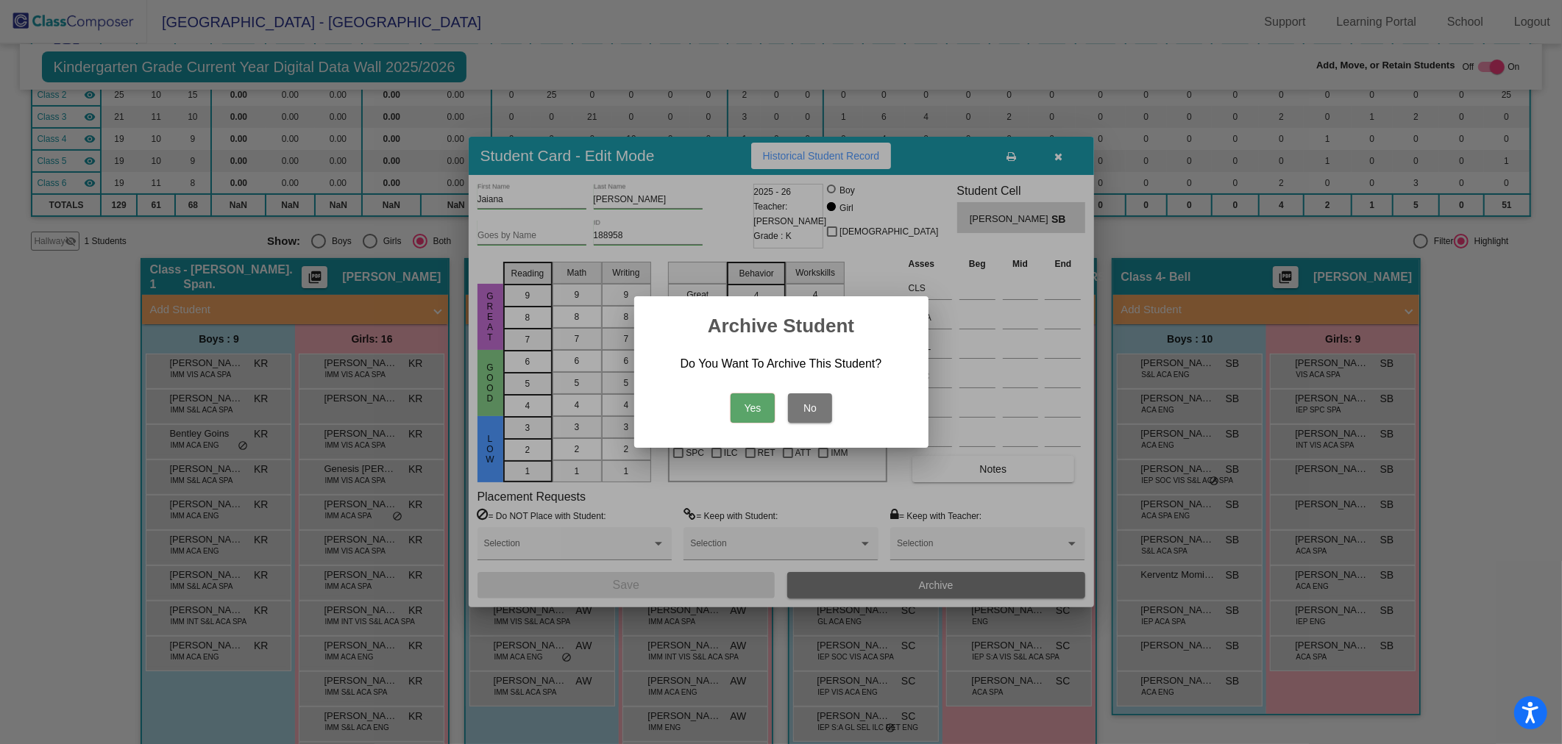
click at [761, 410] on button "Yes" at bounding box center [752, 408] width 44 height 29
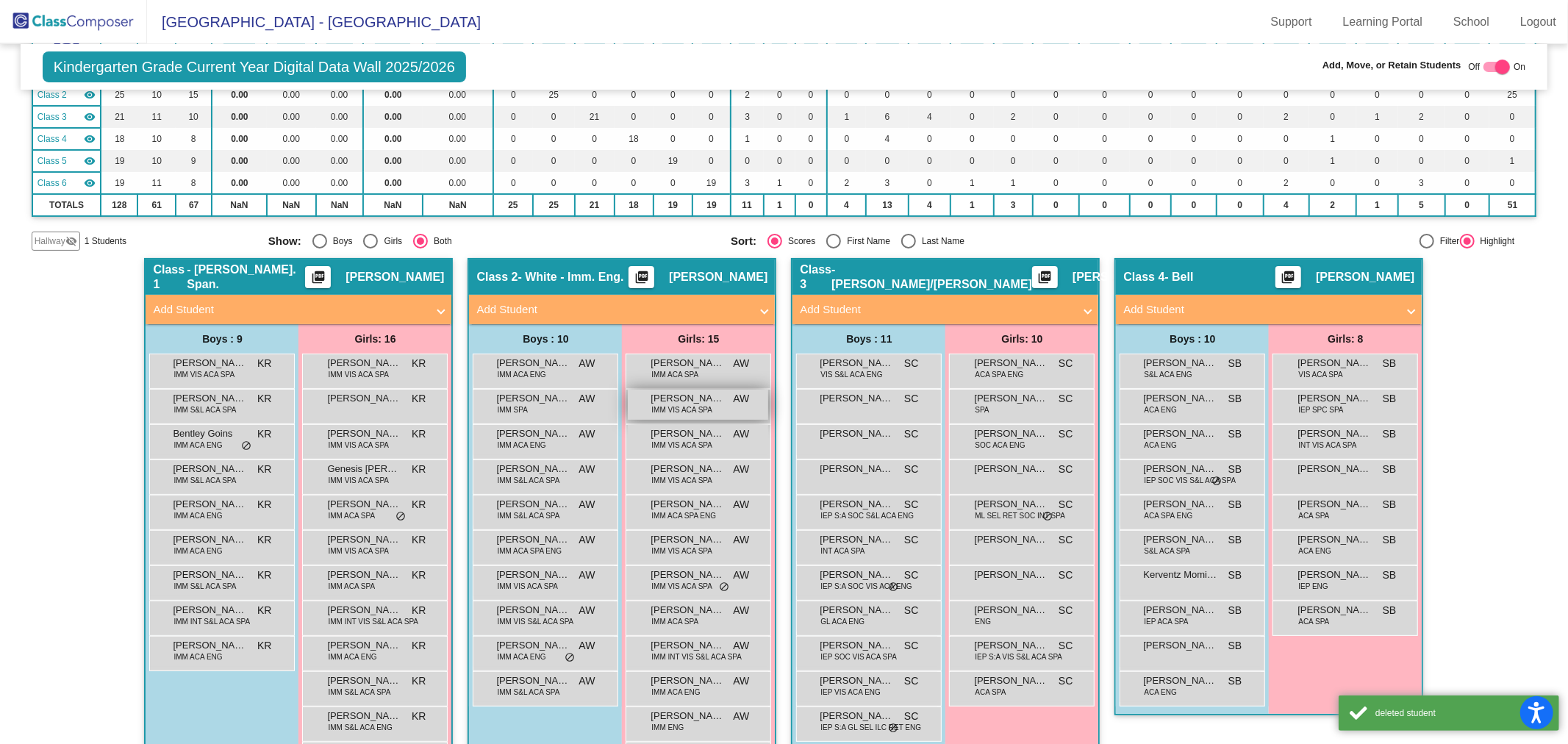
scroll to position [0, 0]
